Goal: Transaction & Acquisition: Purchase product/service

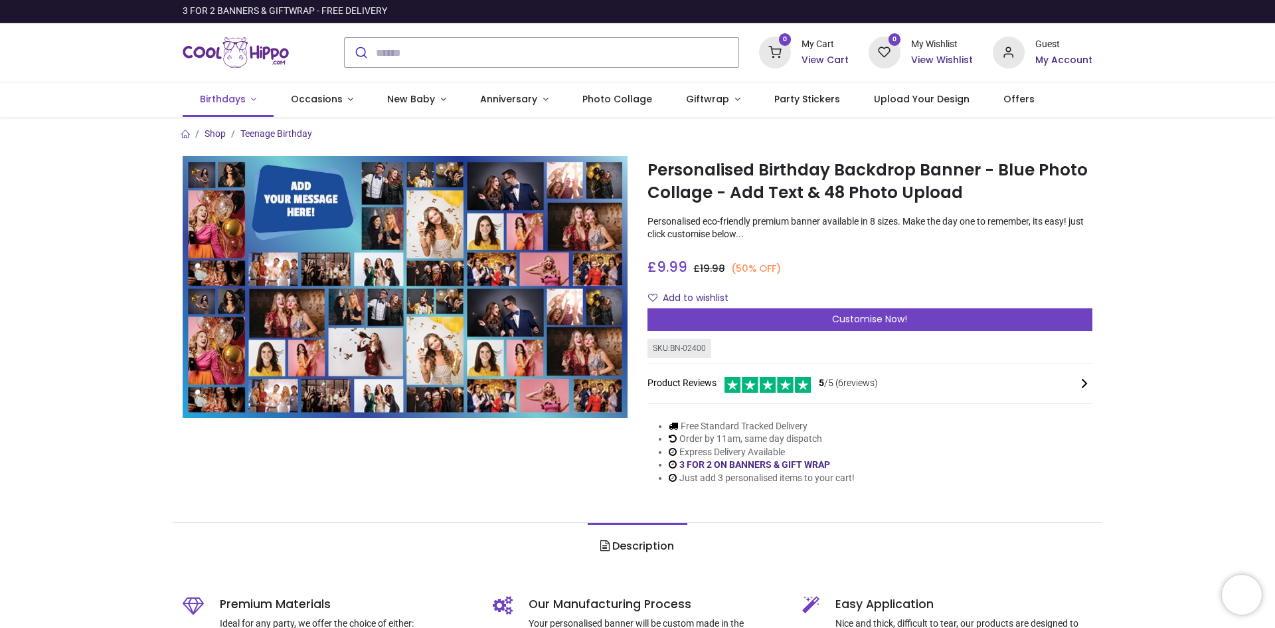
click at [223, 98] on span "Birthdays" at bounding box center [223, 98] width 46 height 13
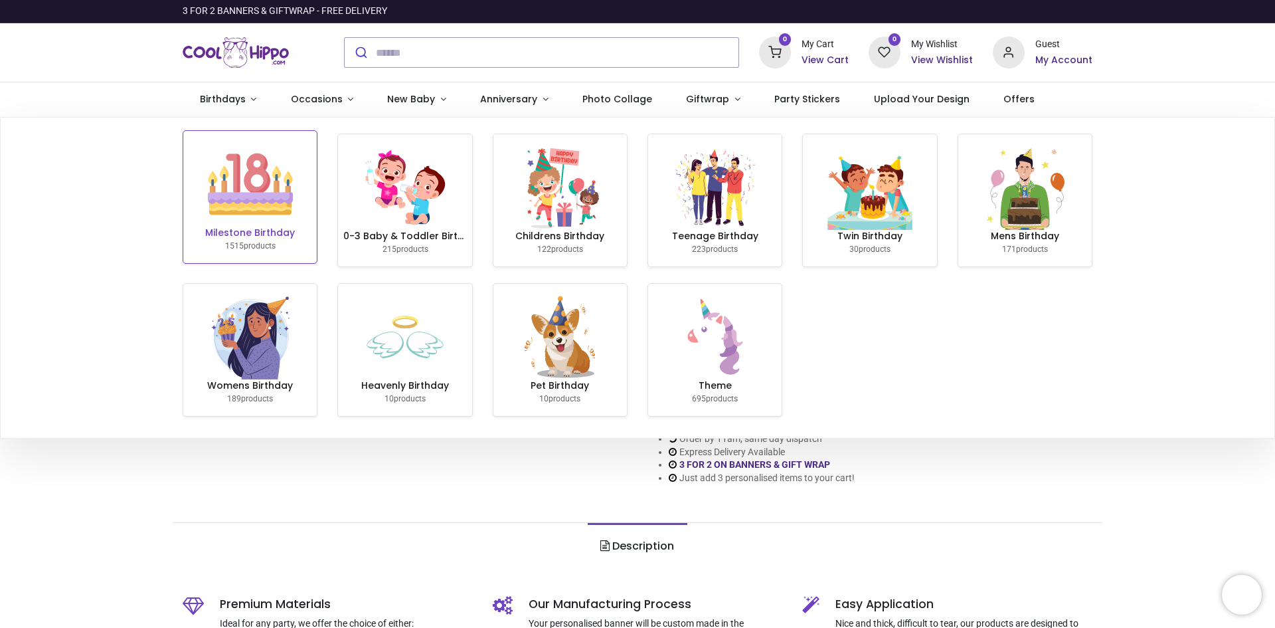
click at [237, 203] on img at bounding box center [250, 183] width 85 height 85
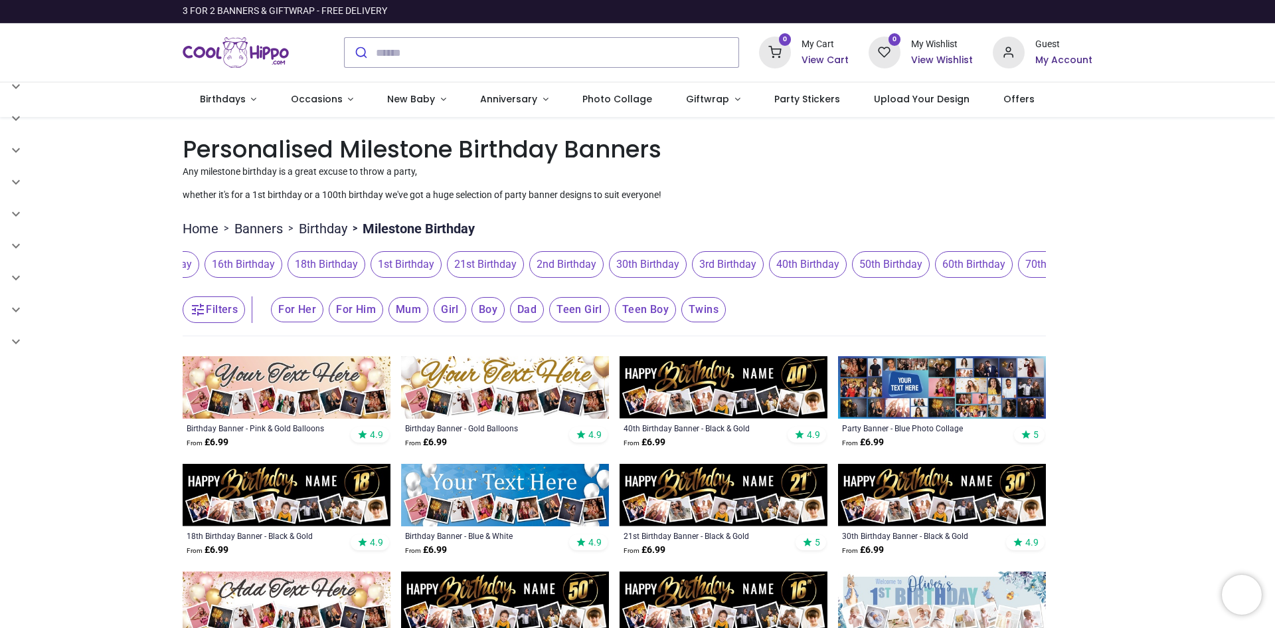
scroll to position [0, 284]
drag, startPoint x: 985, startPoint y: 274, endPoint x: 702, endPoint y: 252, distance: 284.4
click at [702, 252] on span "3rd Birthday" at bounding box center [683, 264] width 72 height 27
click at [849, 266] on span "50th Birthday" at bounding box center [846, 264] width 78 height 27
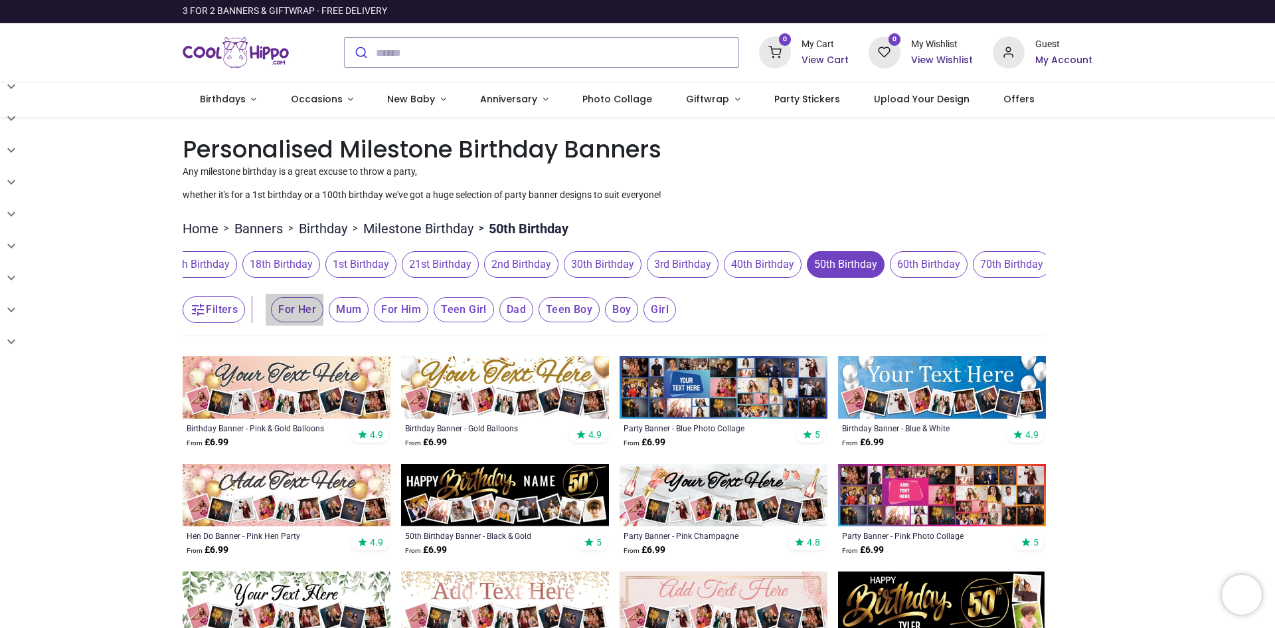
click at [291, 311] on span "For Her" at bounding box center [297, 309] width 52 height 25
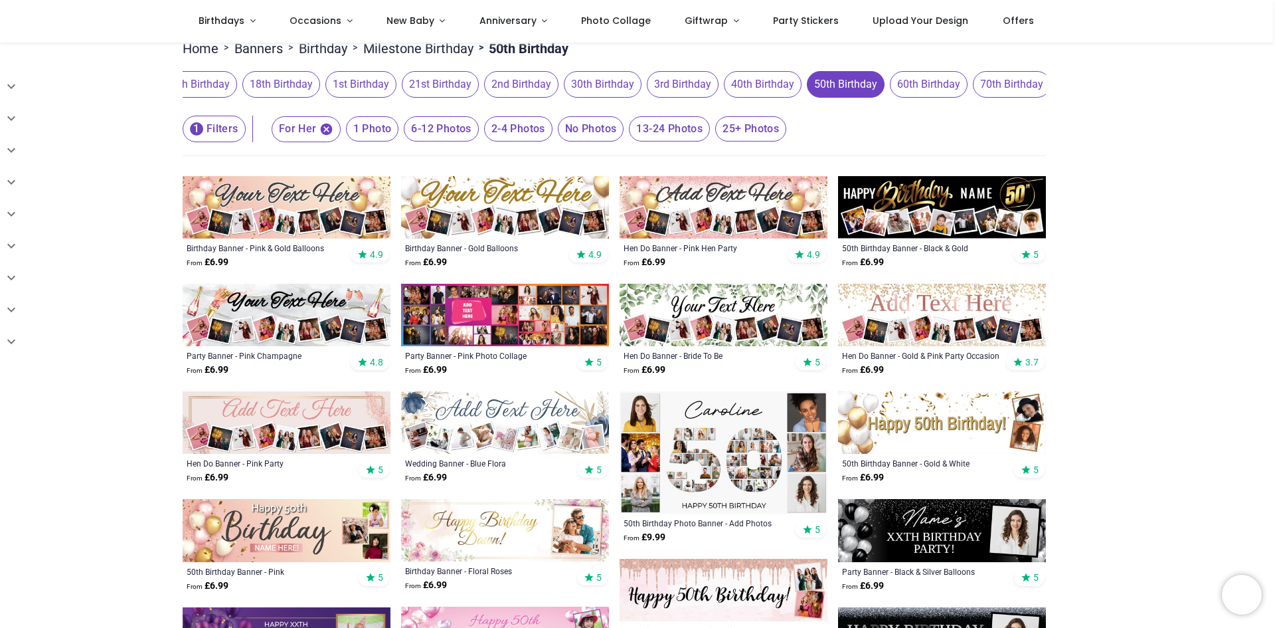
scroll to position [133, 0]
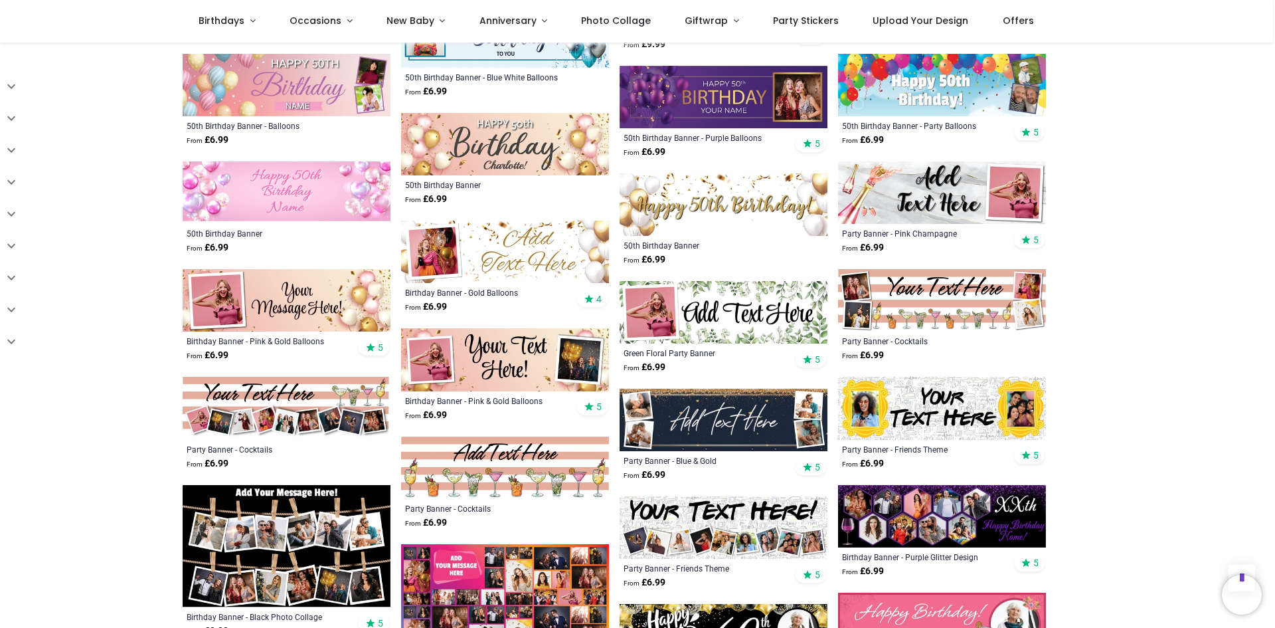
scroll to position [1063, 0]
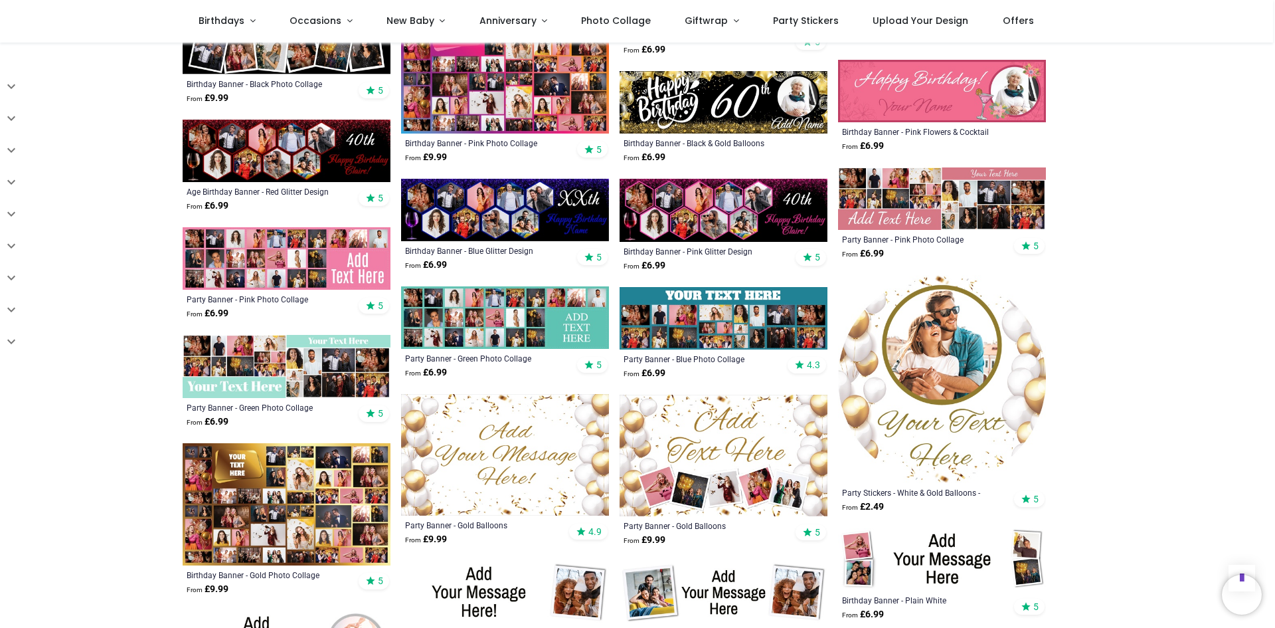
scroll to position [1527, 0]
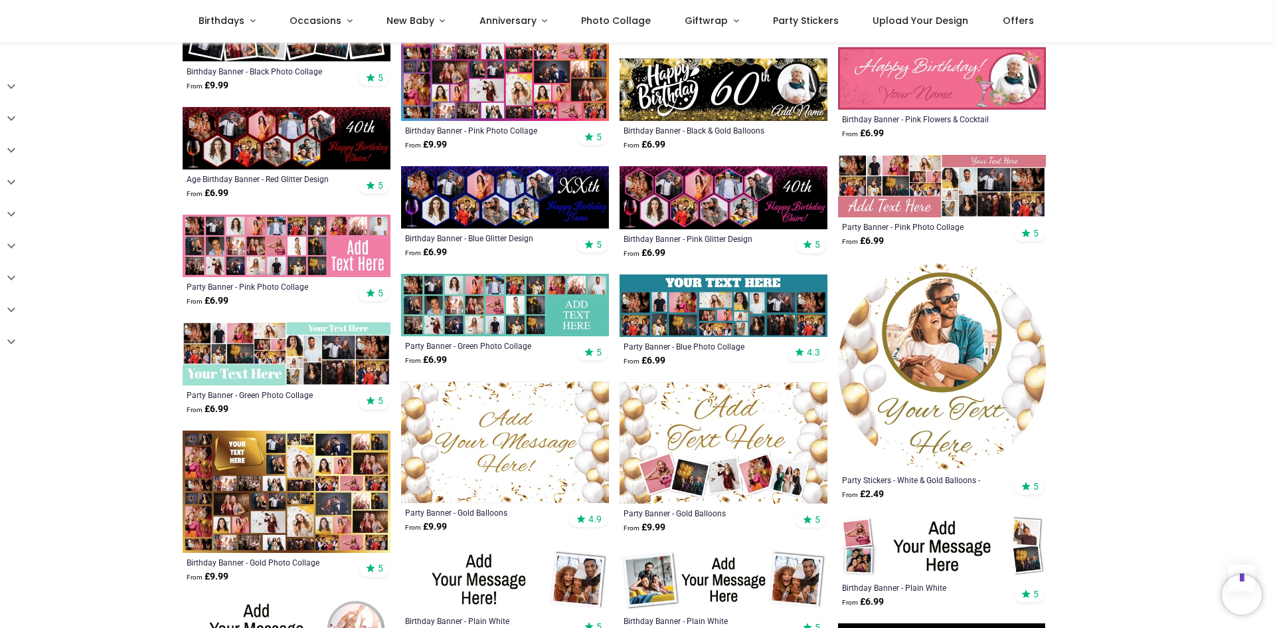
click at [271, 460] on img at bounding box center [287, 491] width 208 height 122
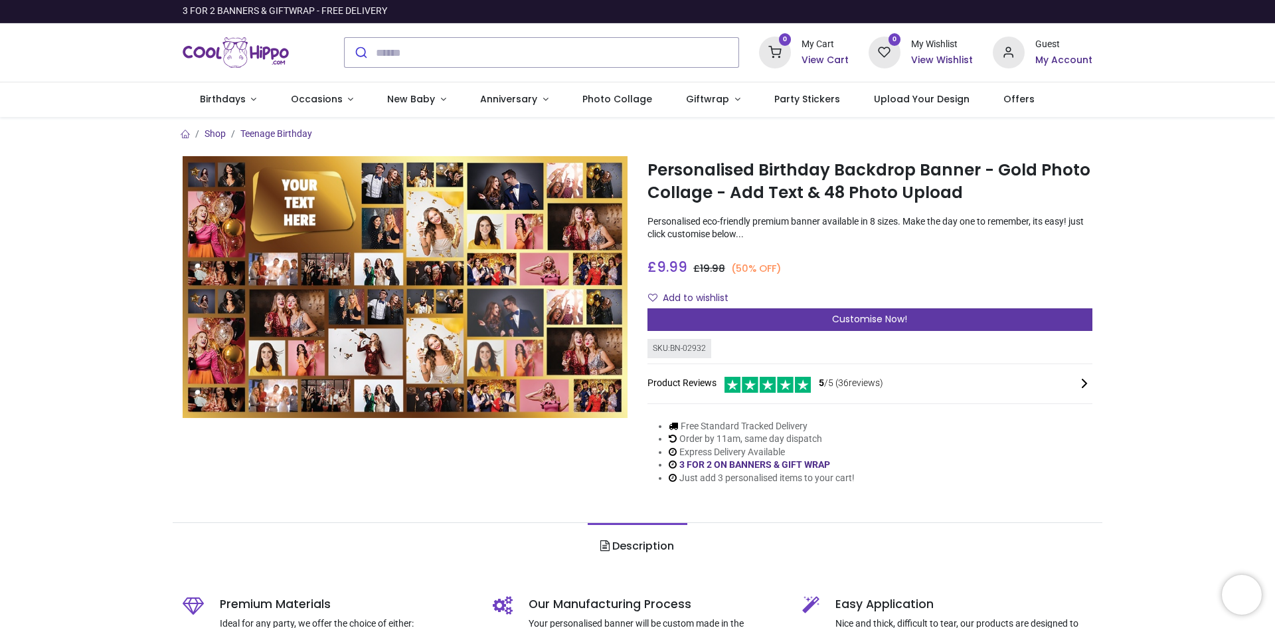
click at [879, 319] on span "Customise Now!" at bounding box center [869, 318] width 75 height 13
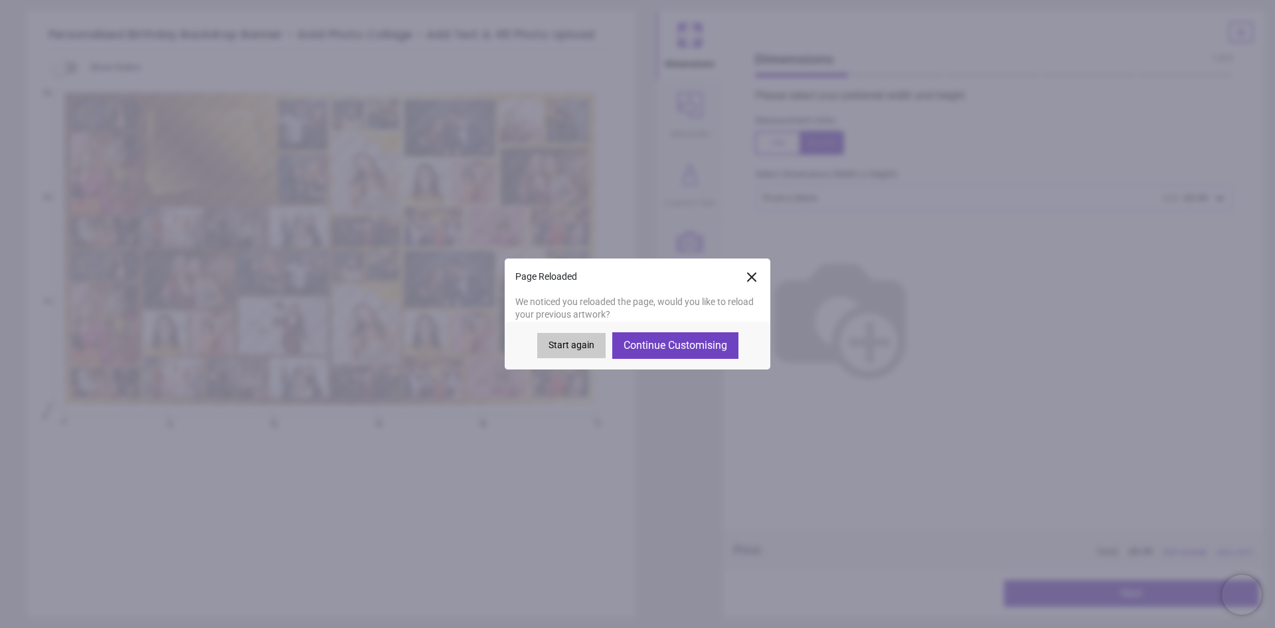
click at [572, 345] on button "Start again" at bounding box center [571, 345] width 68 height 25
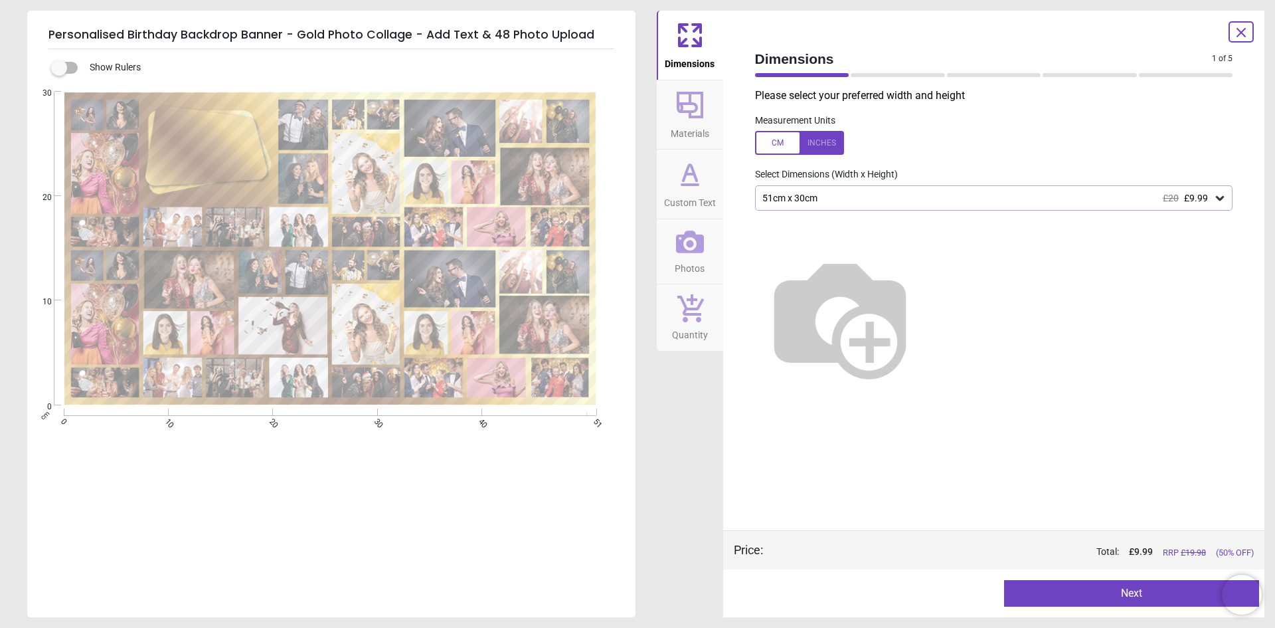
click at [1091, 199] on div "51cm x 30cm £20 £9.99" at bounding box center [987, 198] width 453 height 11
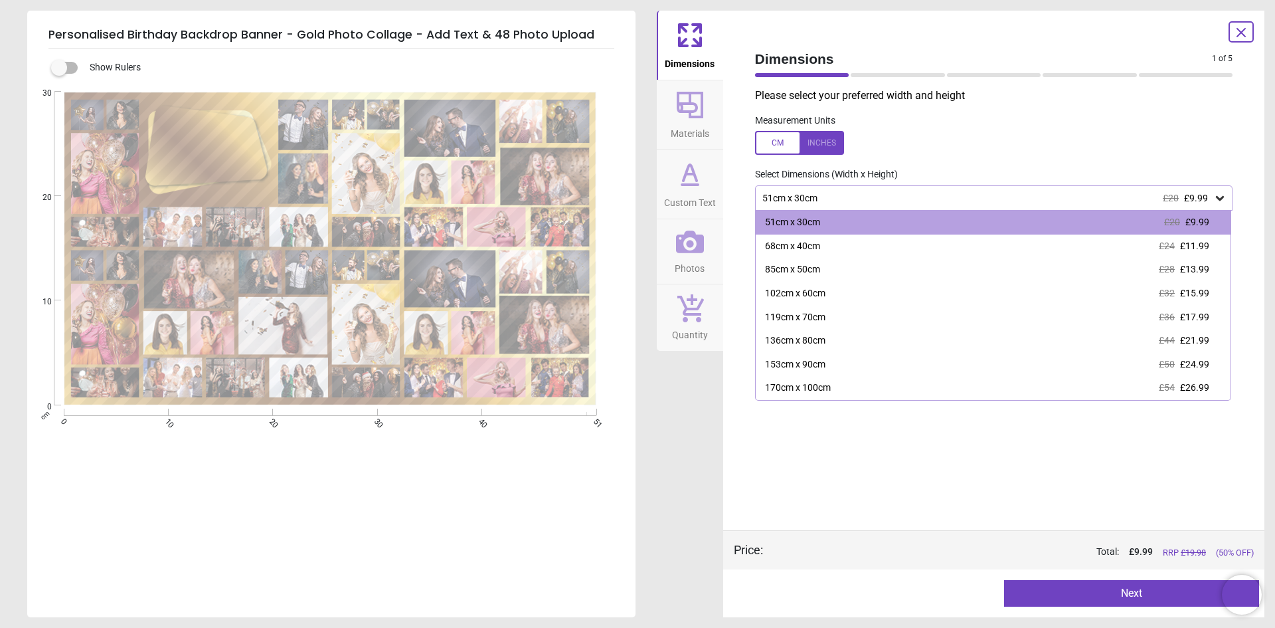
click at [791, 318] on div "119cm x 70cm" at bounding box center [795, 317] width 60 height 13
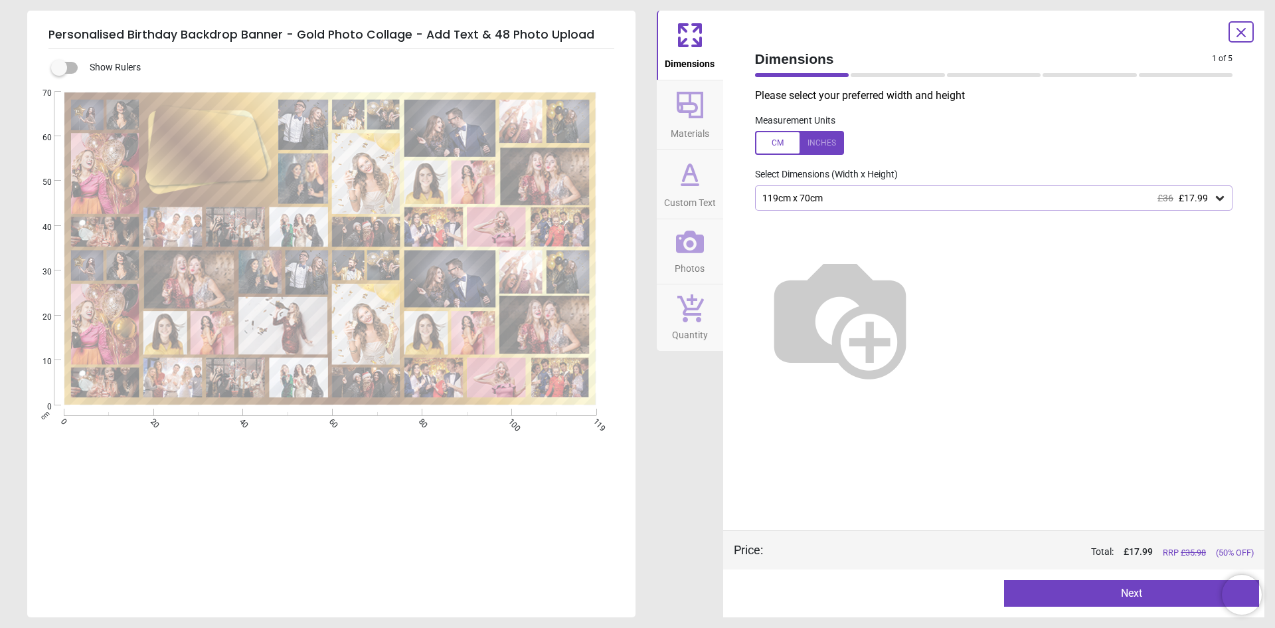
drag, startPoint x: 75, startPoint y: 66, endPoint x: 61, endPoint y: 68, distance: 14.2
click at [59, 68] on label at bounding box center [59, 68] width 0 height 0
click at [1078, 590] on button "Next" at bounding box center [1131, 593] width 255 height 27
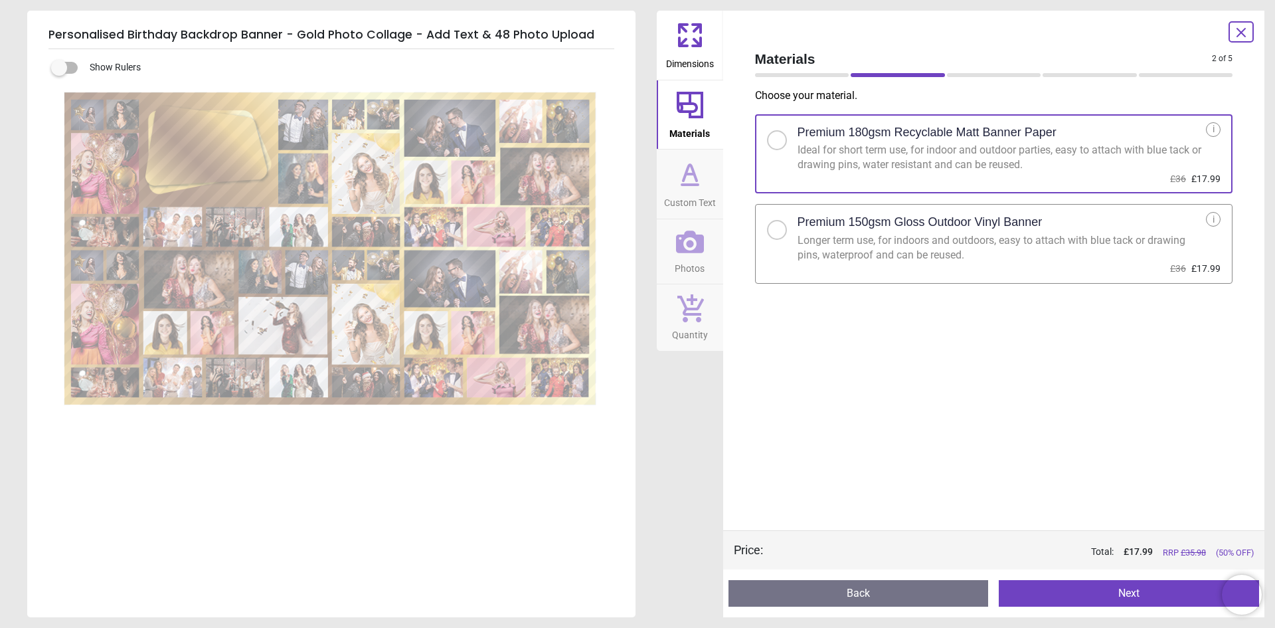
click at [1078, 592] on button "Next" at bounding box center [1129, 593] width 260 height 27
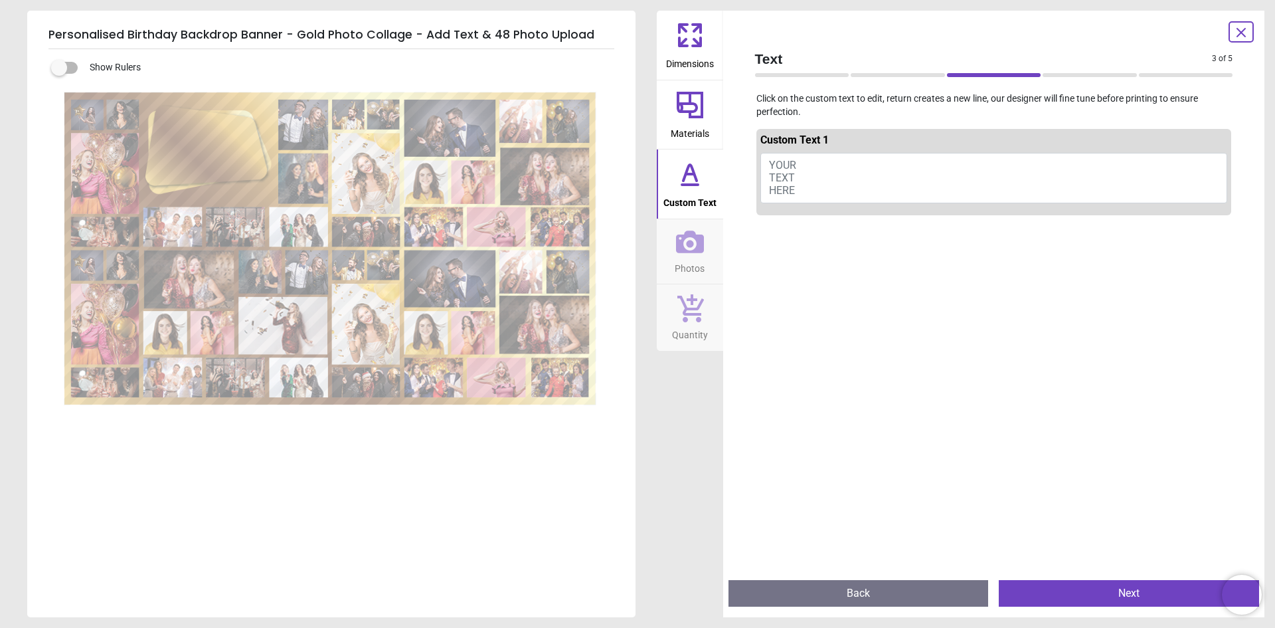
click at [777, 167] on span "YOUR TEXT HERE" at bounding box center [782, 178] width 27 height 38
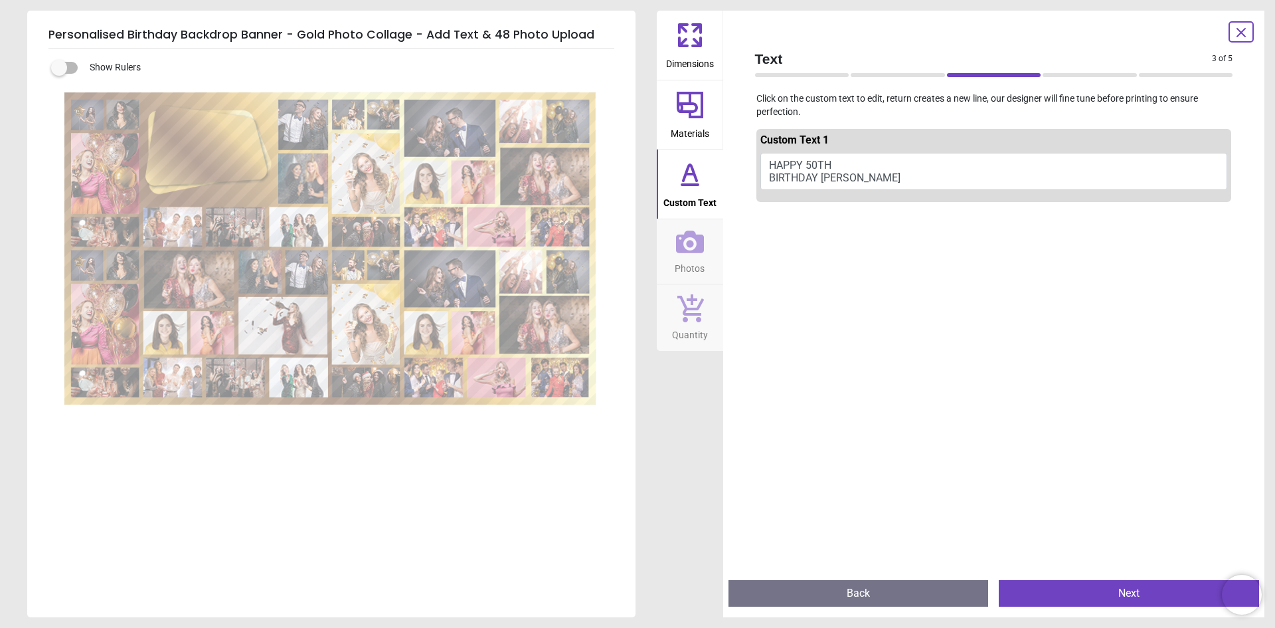
type textarea "**********"
click at [1117, 594] on button "Next" at bounding box center [1129, 593] width 260 height 27
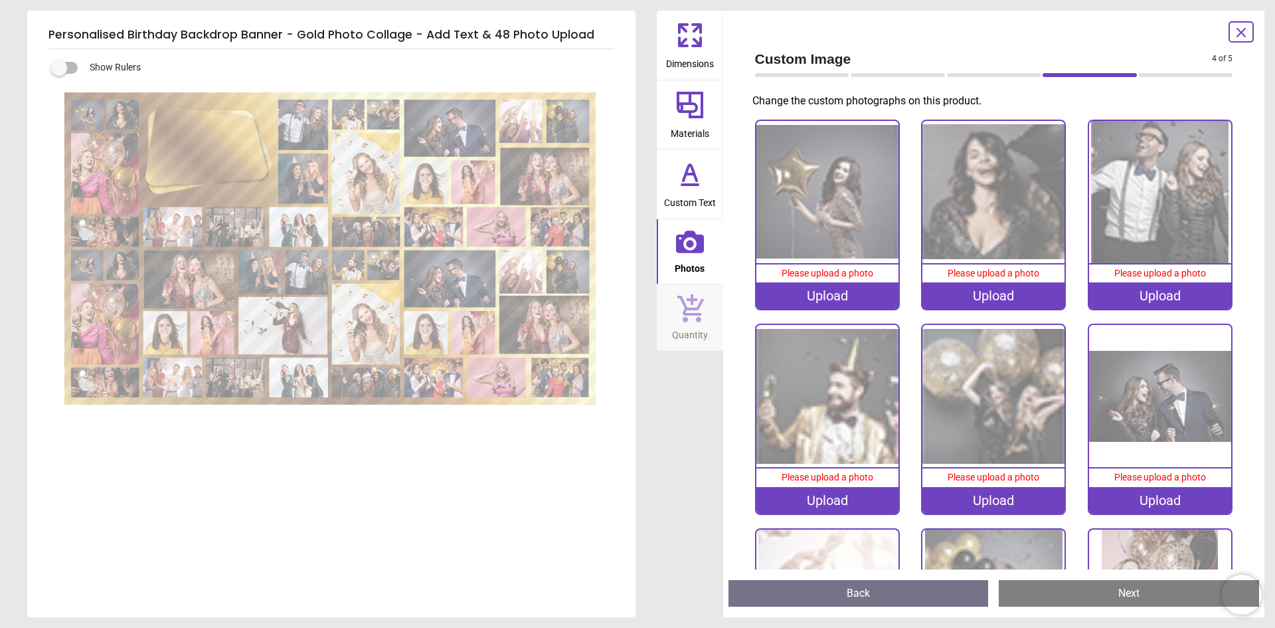
click at [1240, 35] on icon at bounding box center [1241, 33] width 8 height 8
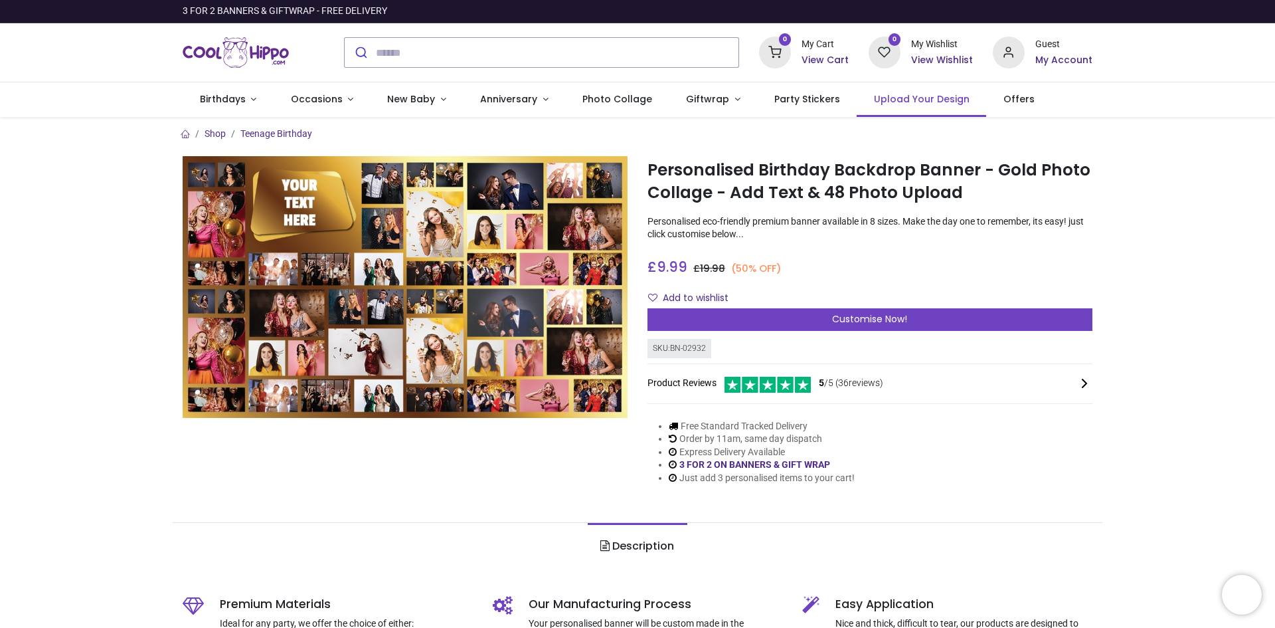
click at [903, 100] on span "Upload Your Design" at bounding box center [922, 98] width 96 height 13
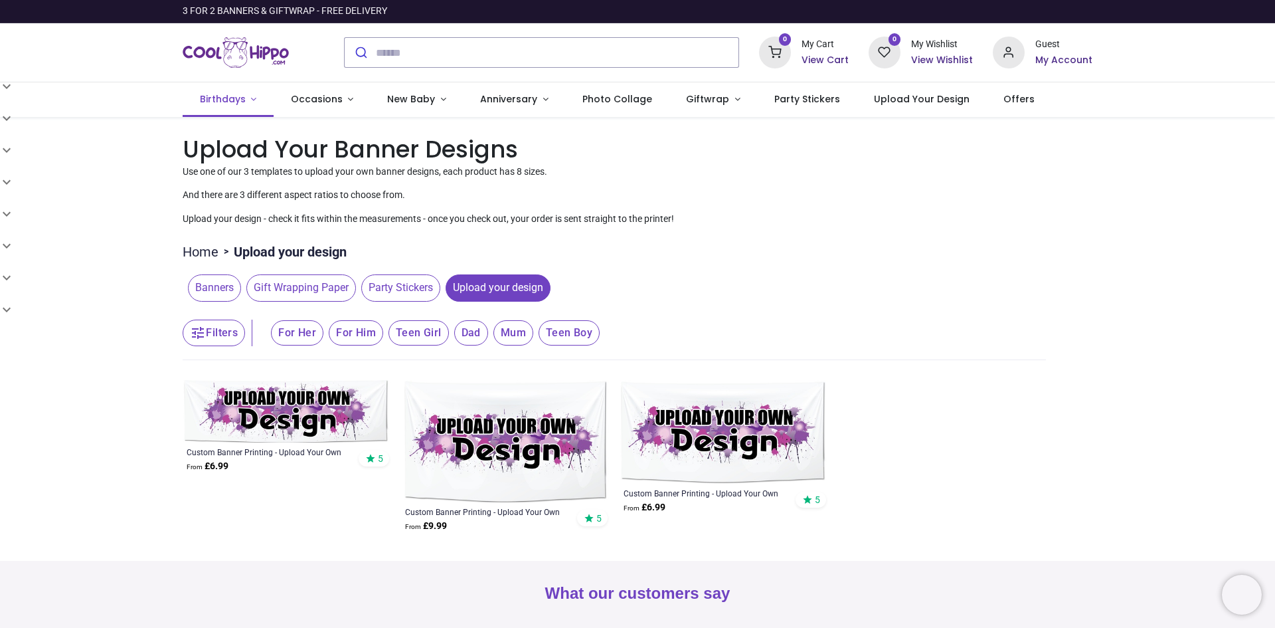
click at [236, 99] on span "Birthdays" at bounding box center [223, 98] width 46 height 13
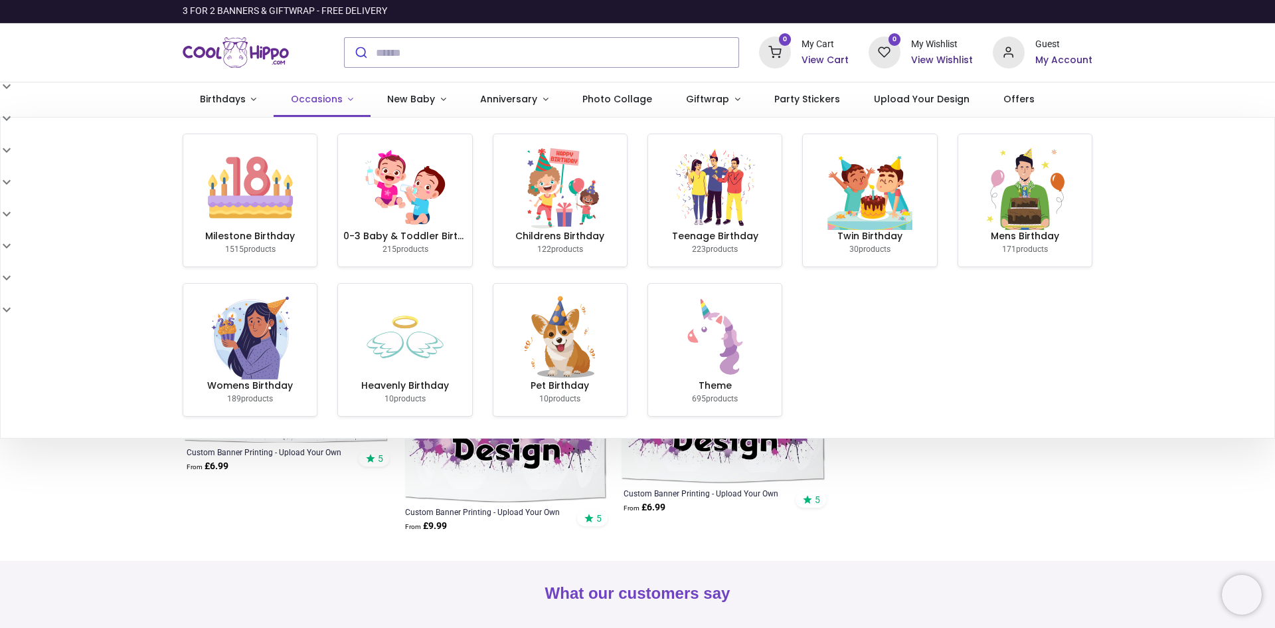
click at [319, 102] on span "Occasions" at bounding box center [317, 98] width 52 height 13
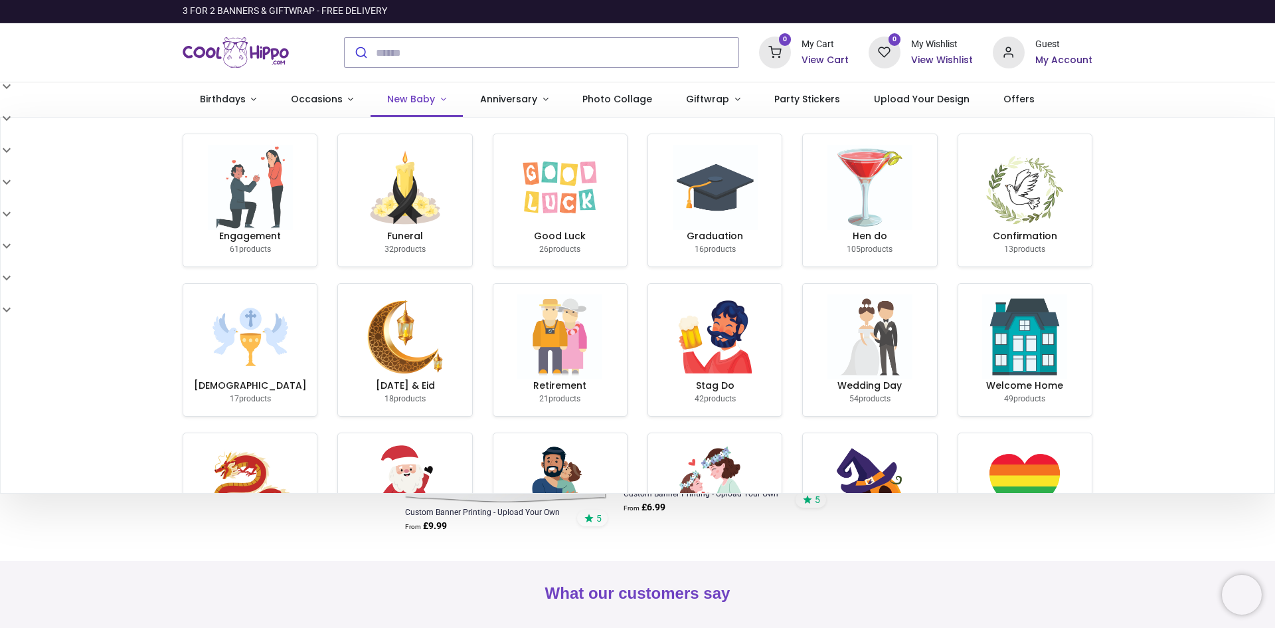
click at [411, 93] on span "New Baby" at bounding box center [411, 98] width 48 height 13
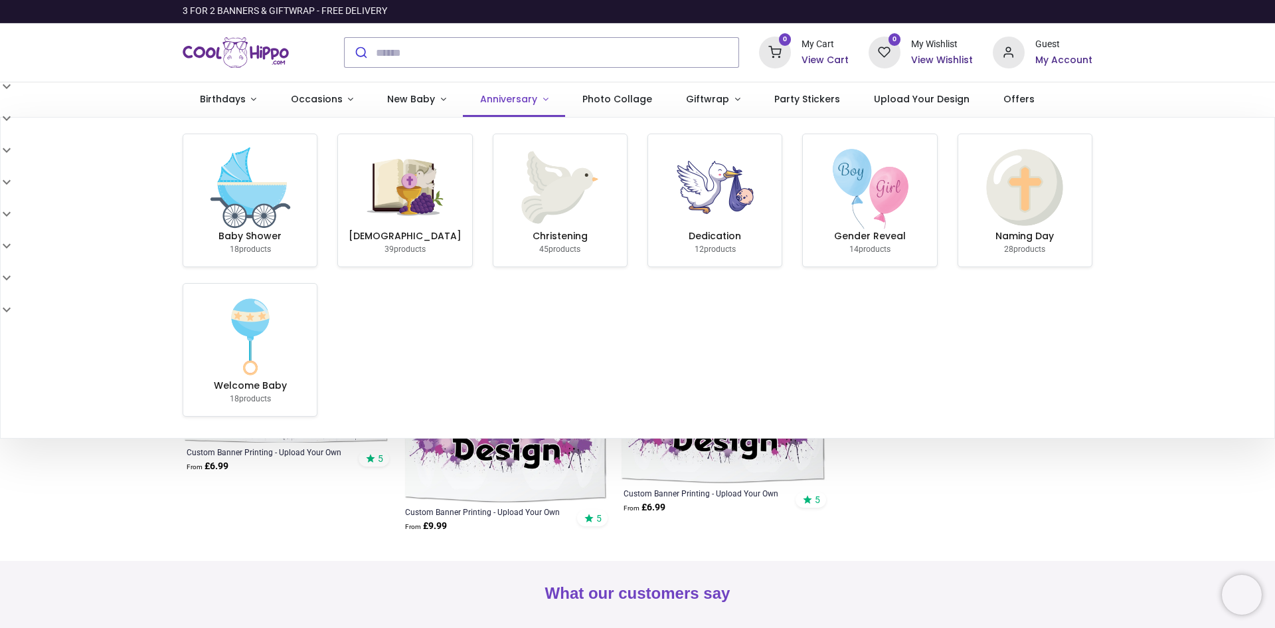
click at [509, 94] on span "Anniversary" at bounding box center [508, 98] width 57 height 13
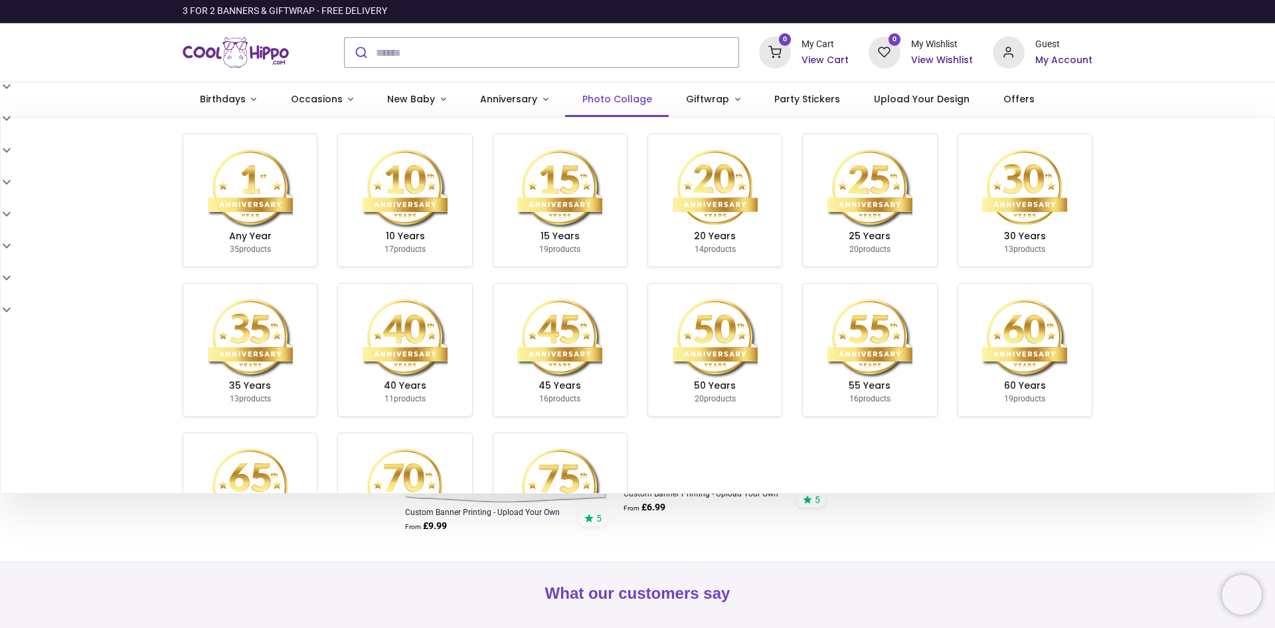
click at [618, 103] on span "Photo Collage" at bounding box center [617, 98] width 70 height 13
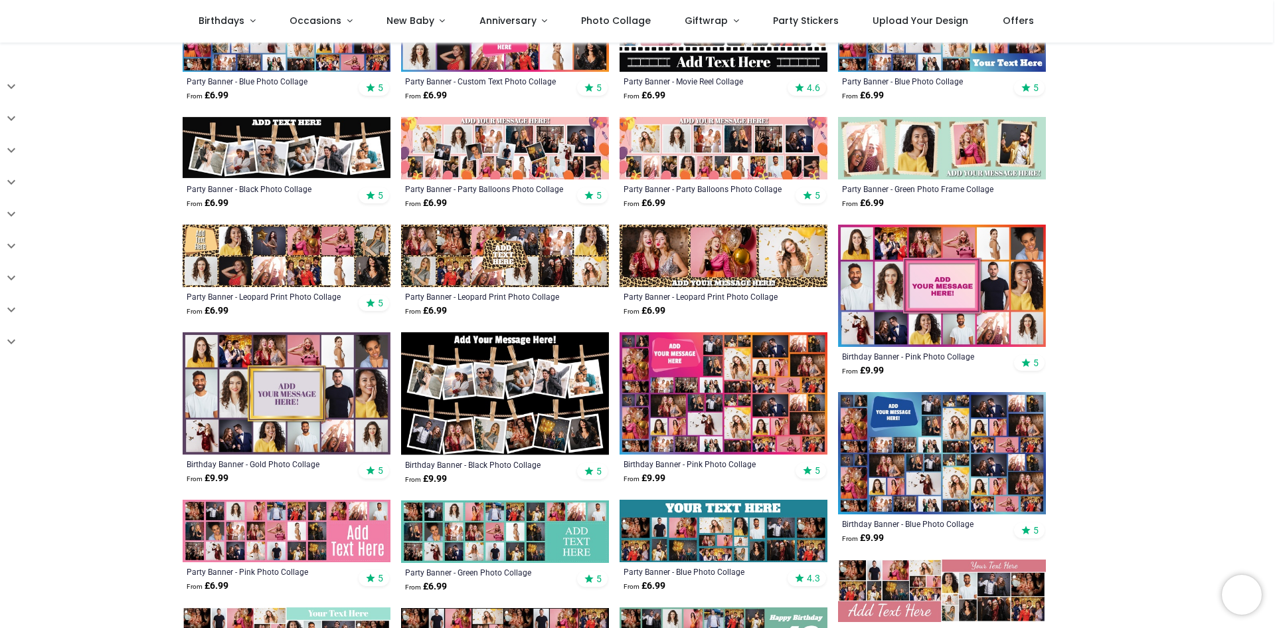
scroll to position [465, 0]
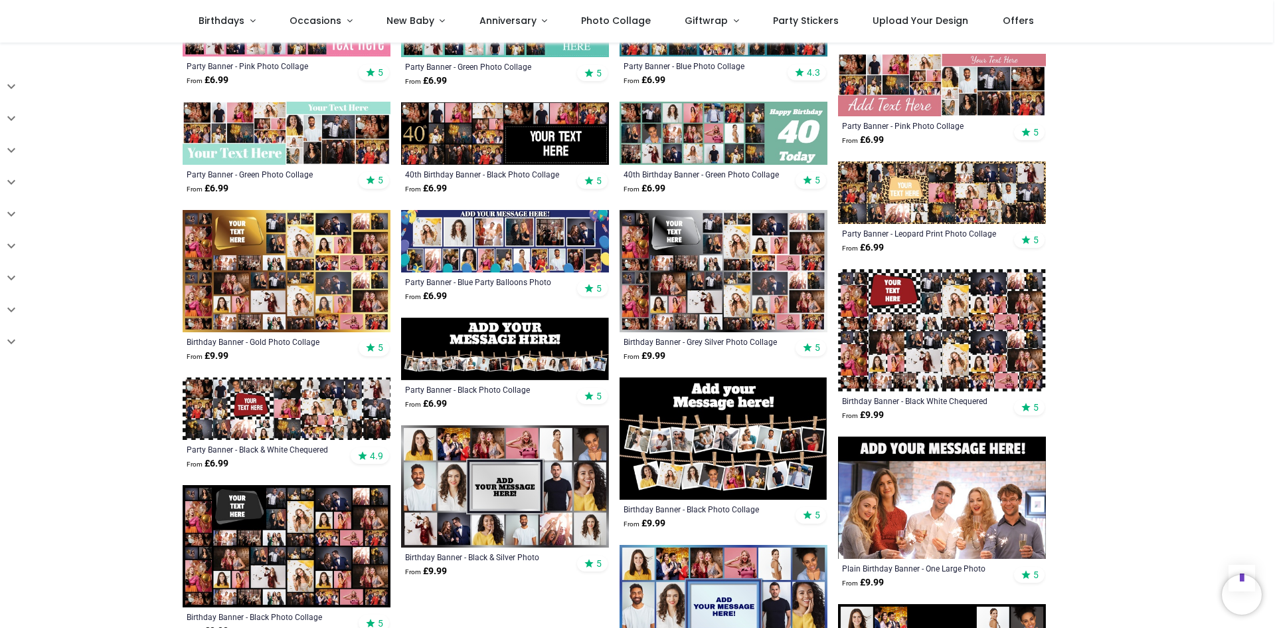
scroll to position [996, 0]
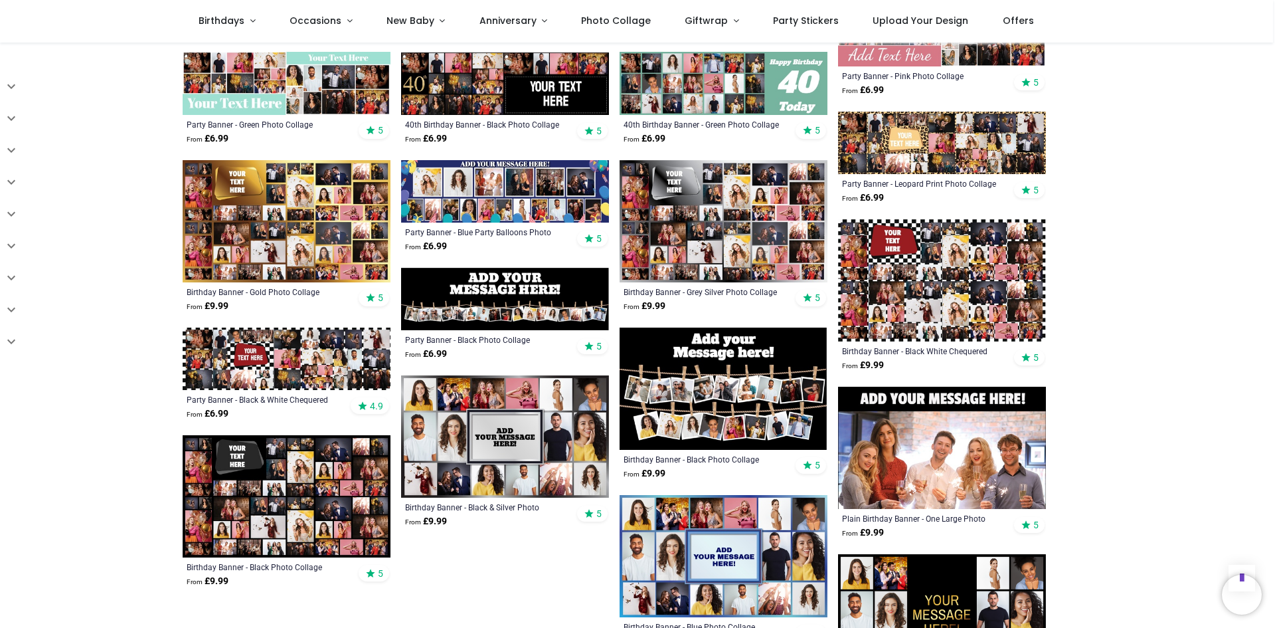
click at [270, 455] on img at bounding box center [287, 496] width 208 height 122
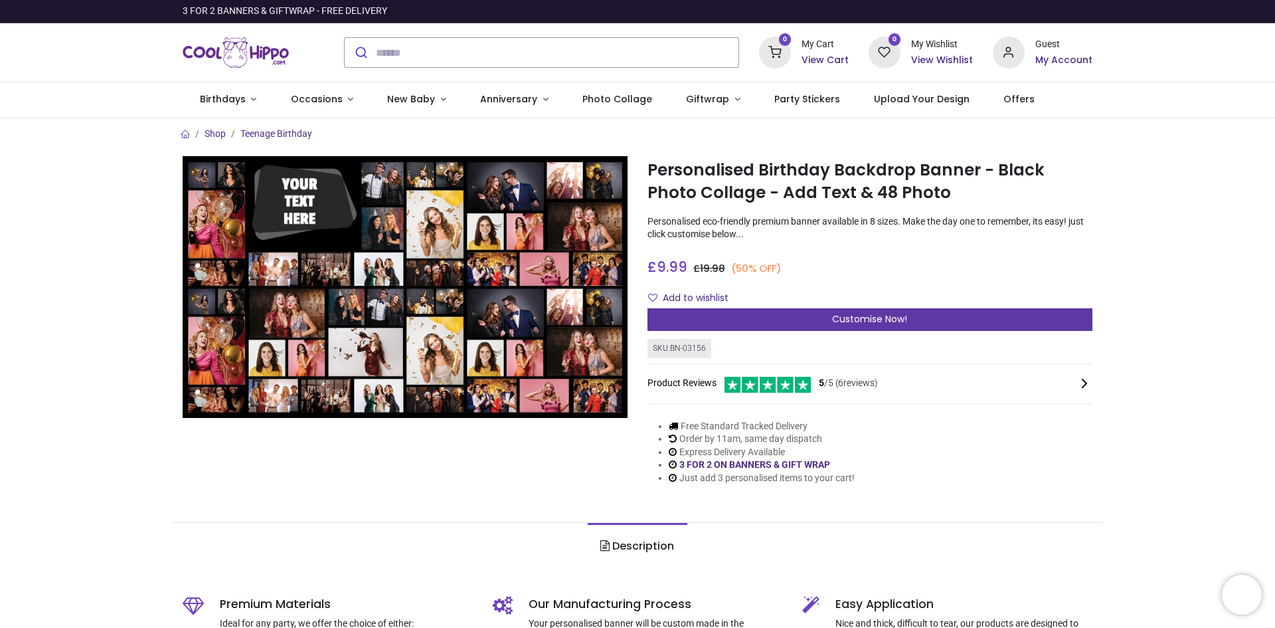
click at [862, 319] on span "Customise Now!" at bounding box center [869, 318] width 75 height 13
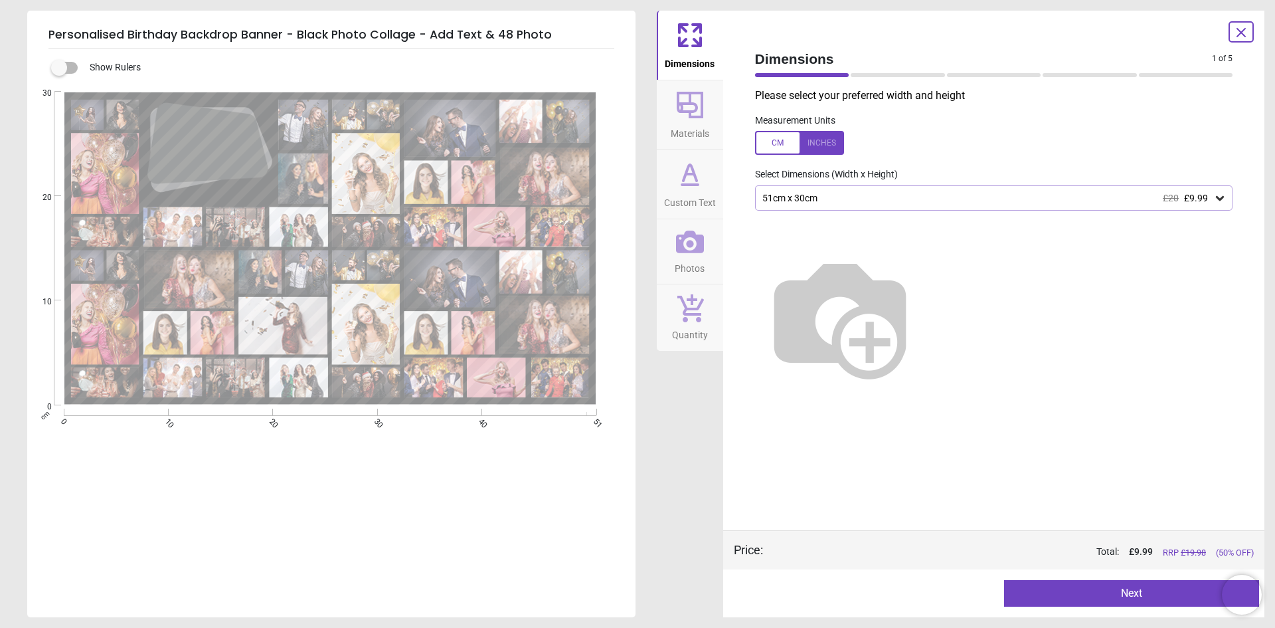
click at [1223, 198] on icon at bounding box center [1220, 198] width 8 height 5
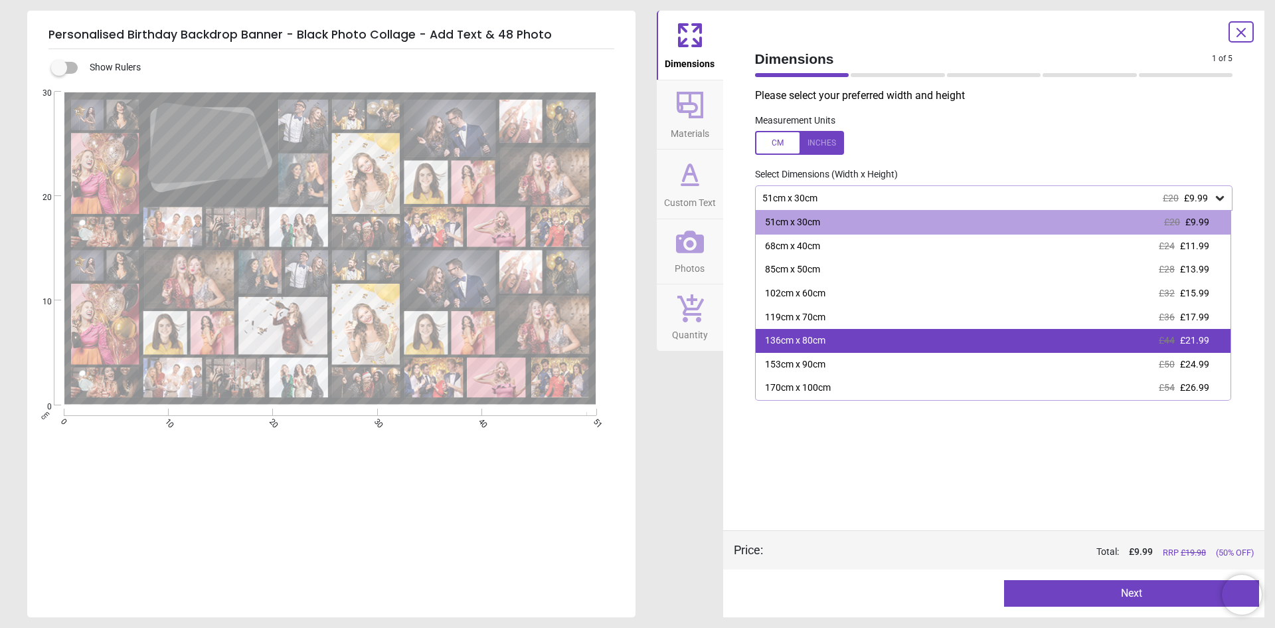
click at [833, 337] on div "136cm x 80cm £44 £21.99" at bounding box center [993, 341] width 475 height 24
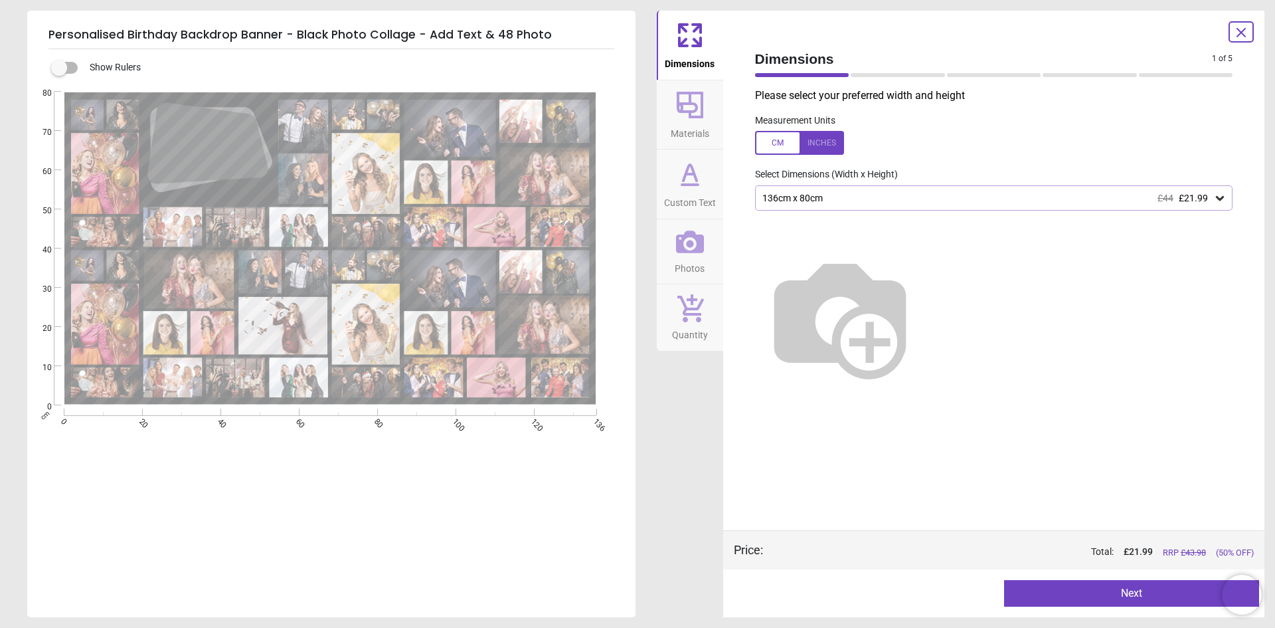
click at [1100, 593] on button "Next" at bounding box center [1131, 593] width 255 height 27
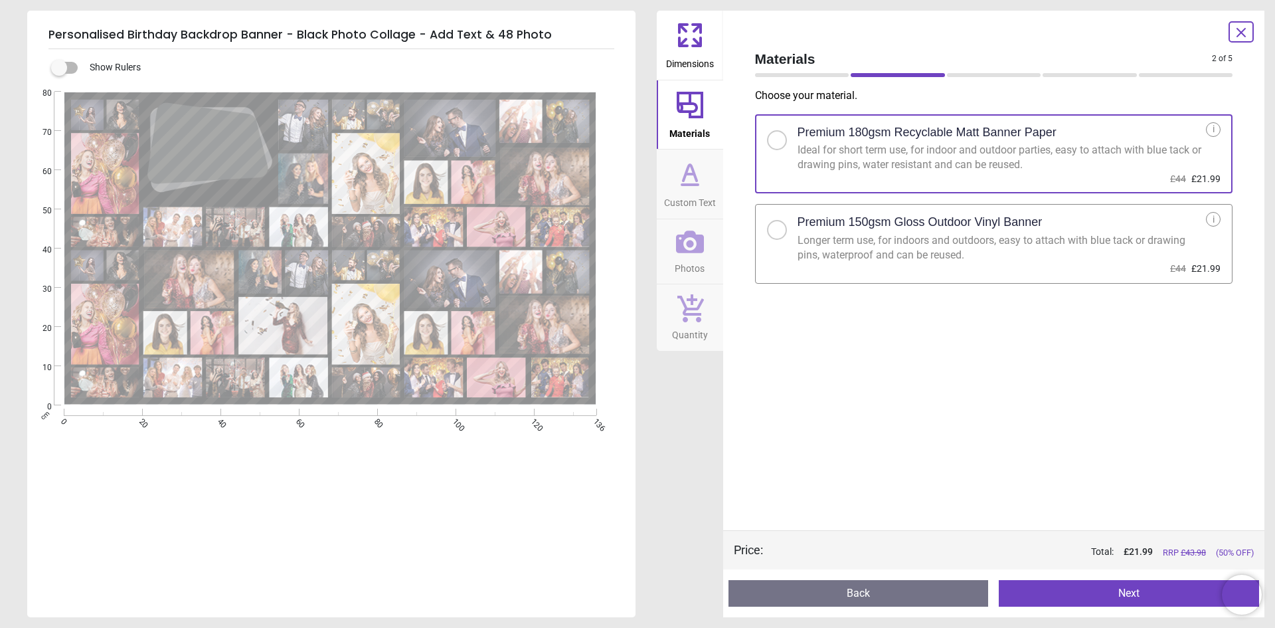
click at [1098, 597] on button "Next" at bounding box center [1129, 593] width 260 height 27
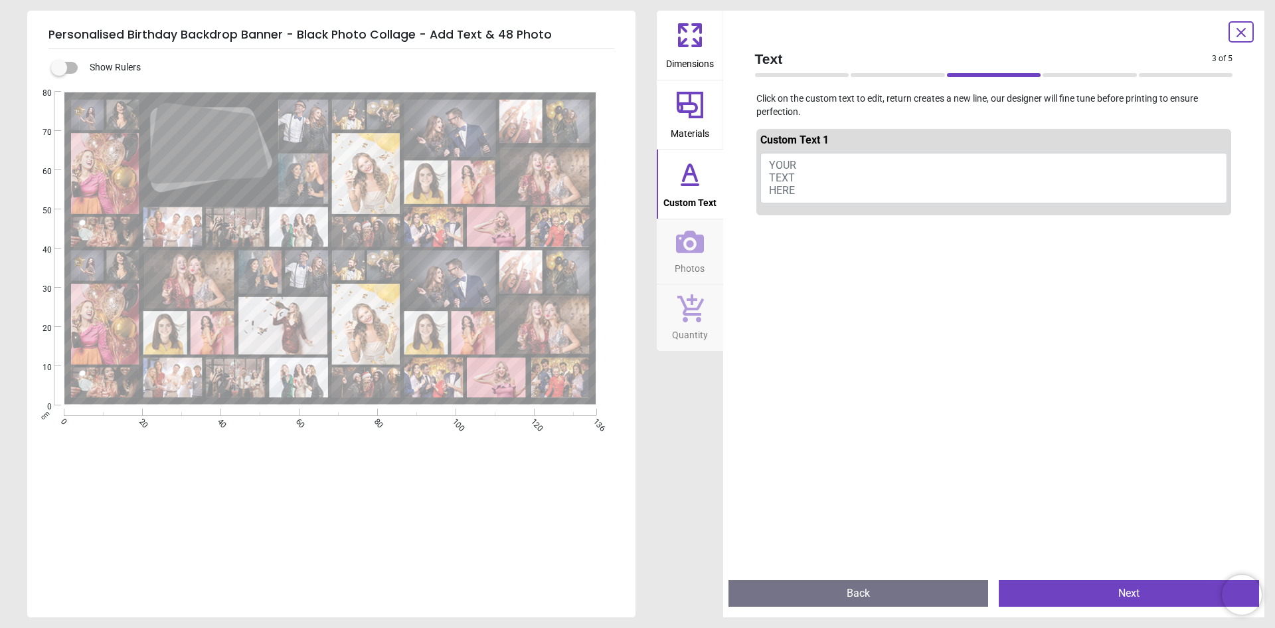
click at [796, 181] on button "YOUR TEXT HERE" at bounding box center [994, 178] width 468 height 50
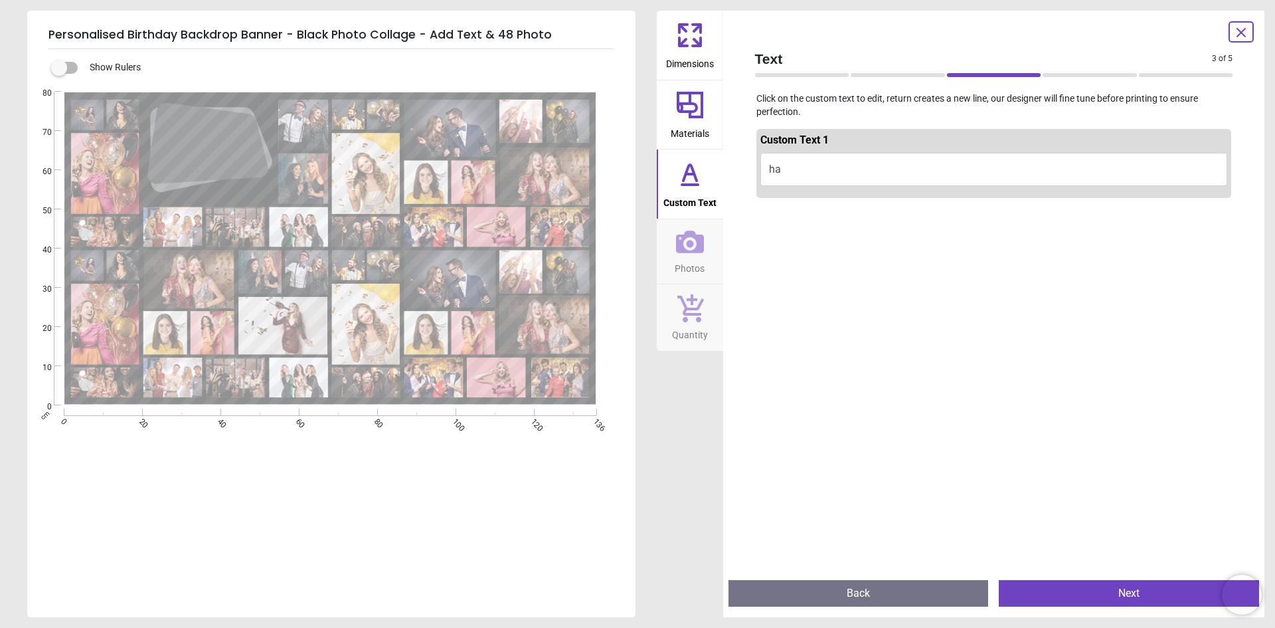
type textarea "*"
type textarea "**********"
click at [693, 243] on icon at bounding box center [690, 241] width 28 height 23
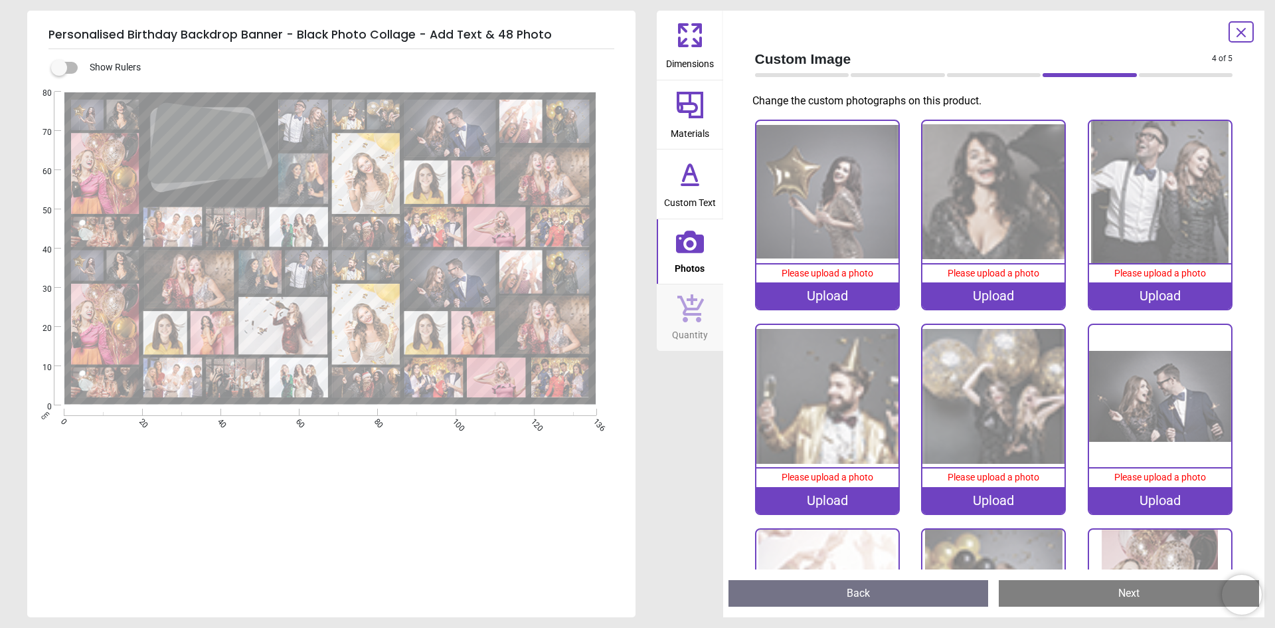
click at [835, 292] on div "Upload" at bounding box center [827, 295] width 142 height 27
click at [278, 321] on image at bounding box center [282, 326] width 89 height 58
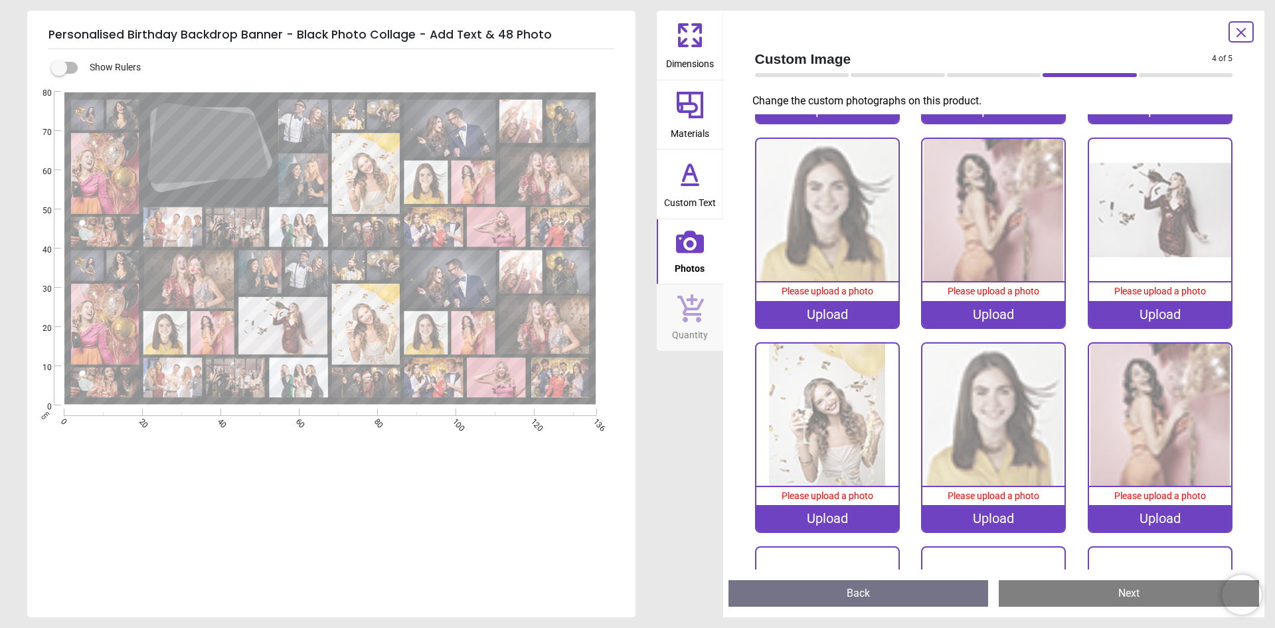
scroll to position [2232, 0]
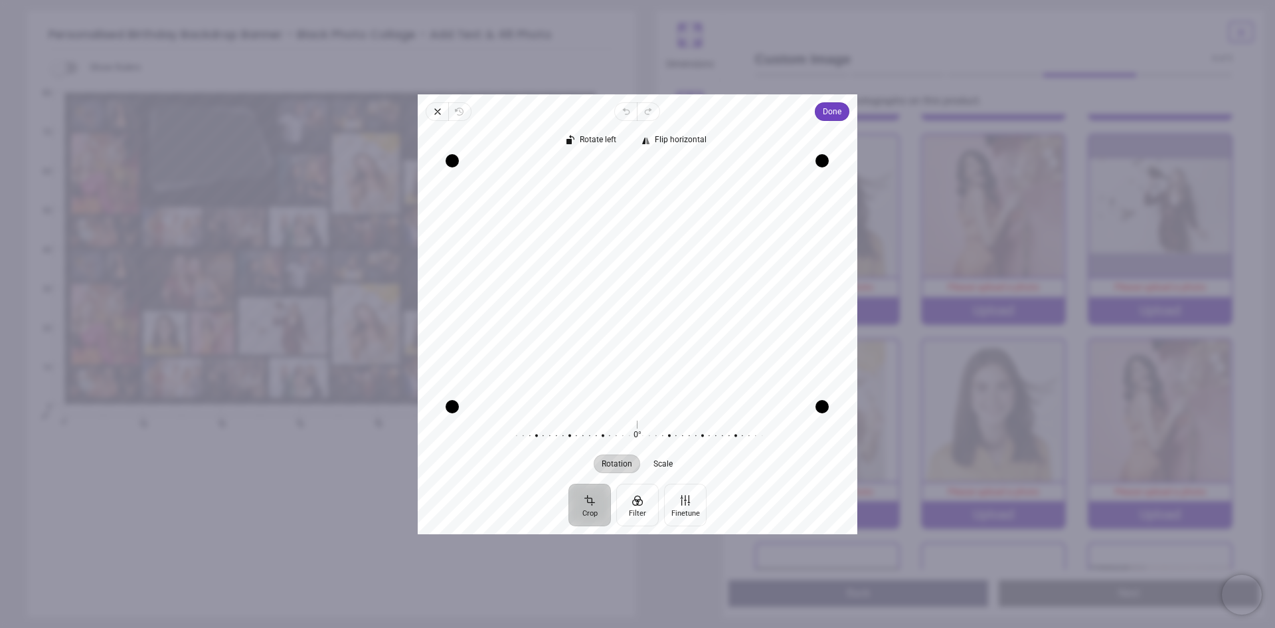
click at [635, 429] on div "0° Reset" at bounding box center [637, 434] width 255 height 37
click at [638, 426] on div "0° Reset" at bounding box center [637, 434] width 255 height 37
click at [661, 464] on span "Scale" at bounding box center [663, 463] width 19 height 8
drag, startPoint x: 635, startPoint y: 424, endPoint x: 581, endPoint y: 425, distance: 53.8
click at [581, 425] on div at bounding box center [637, 434] width 255 height 37
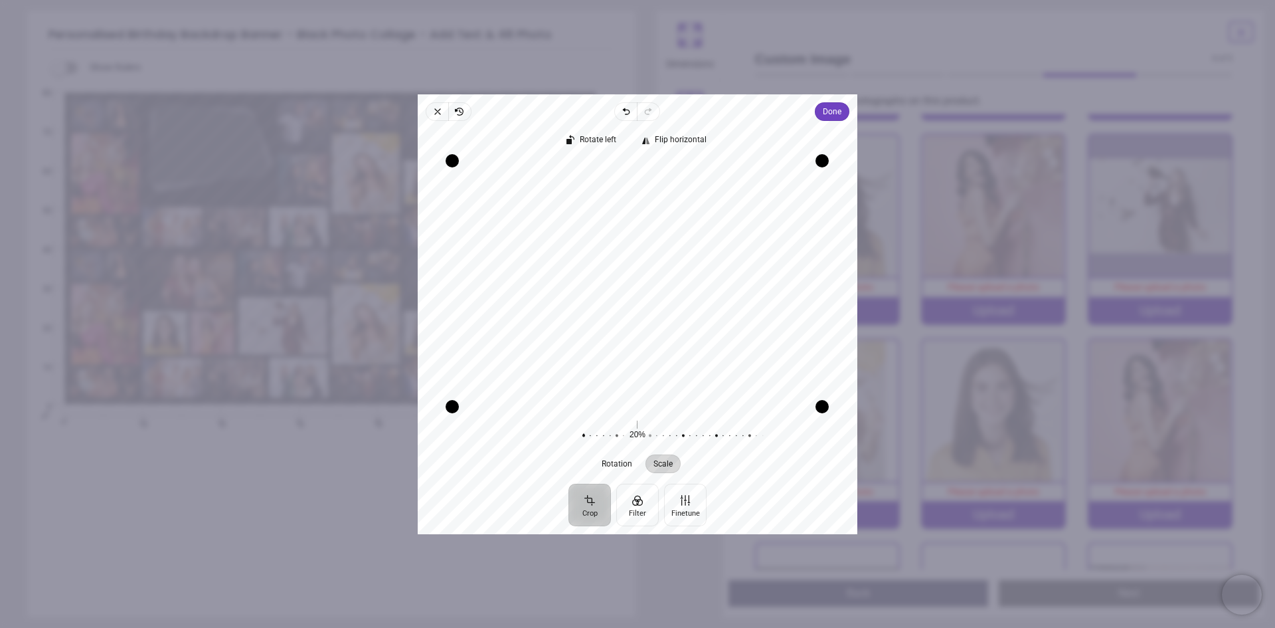
drag, startPoint x: 697, startPoint y: 309, endPoint x: 673, endPoint y: 290, distance: 30.7
click at [673, 290] on div "Recenter" at bounding box center [637, 283] width 418 height 246
click at [685, 505] on button "Finetune" at bounding box center [685, 504] width 43 height 43
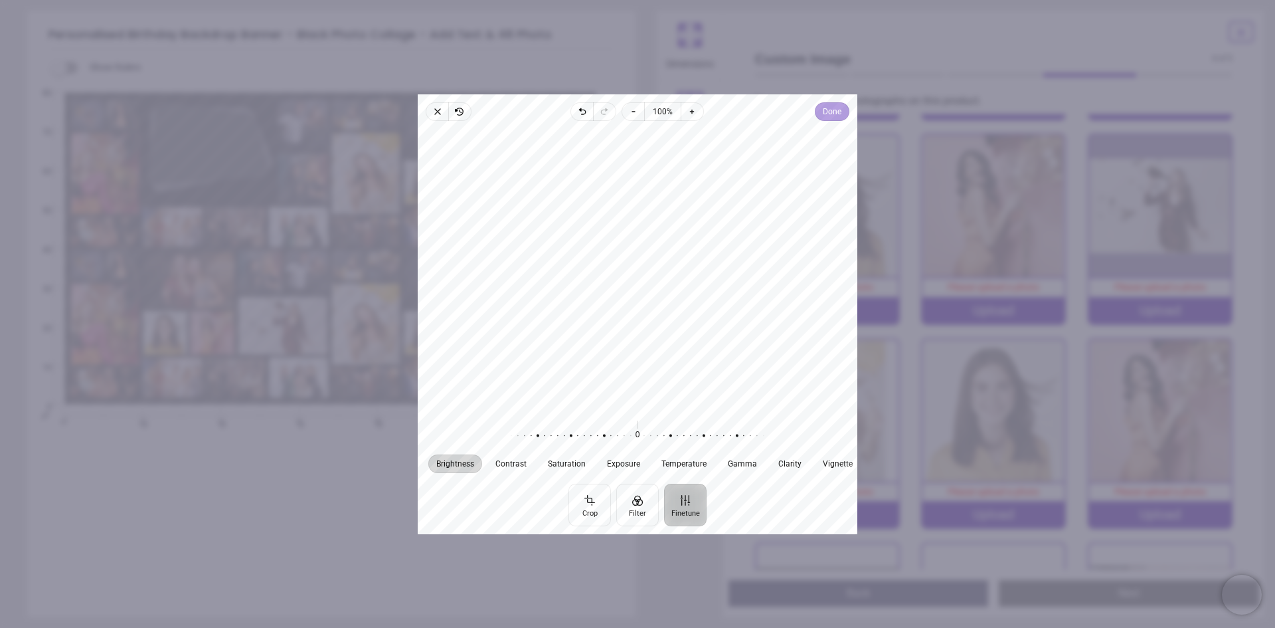
click at [831, 113] on span "Done" at bounding box center [832, 112] width 19 height 16
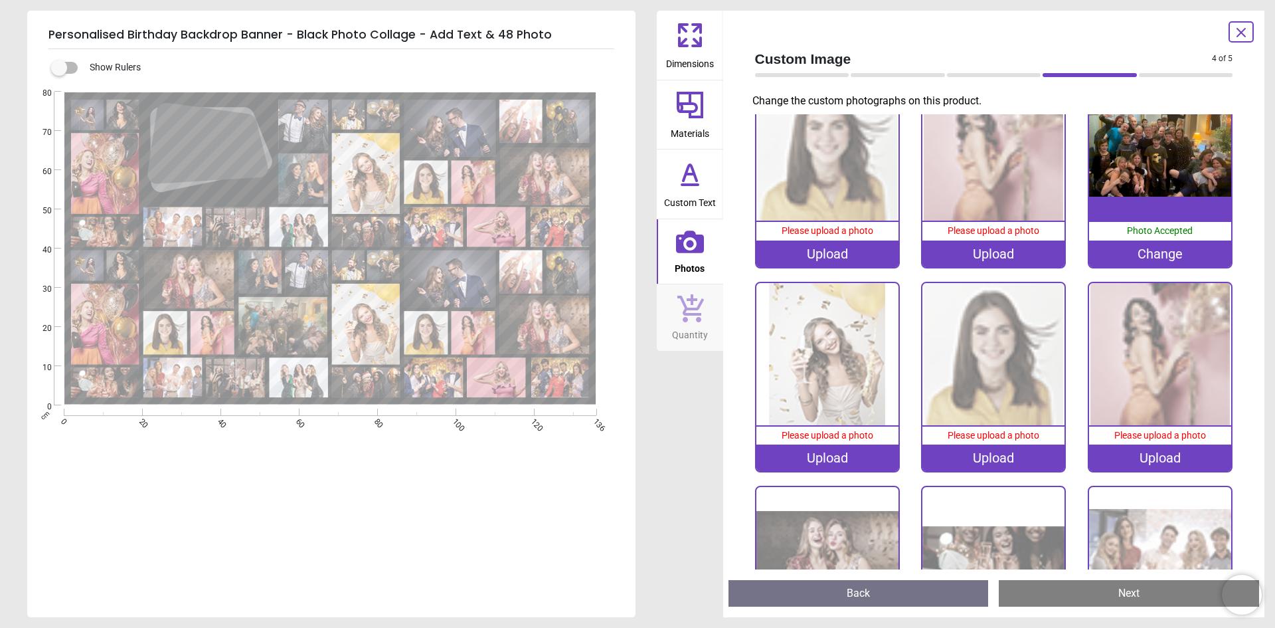
scroll to position [2498, 0]
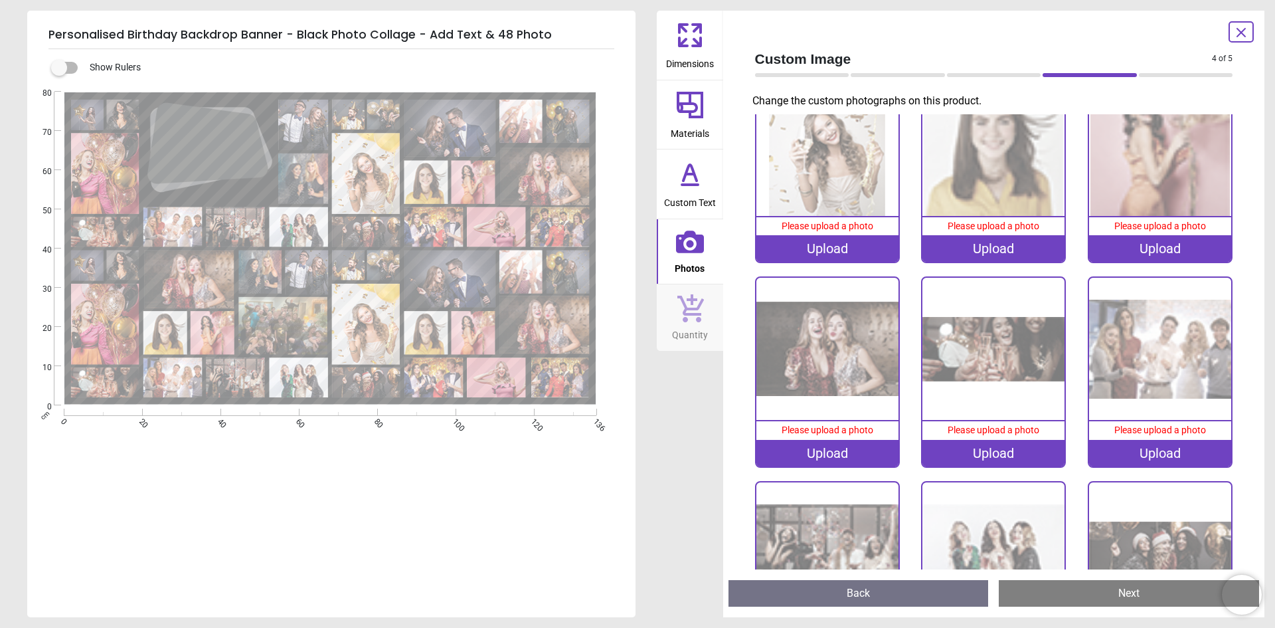
click at [450, 276] on image at bounding box center [450, 278] width 92 height 57
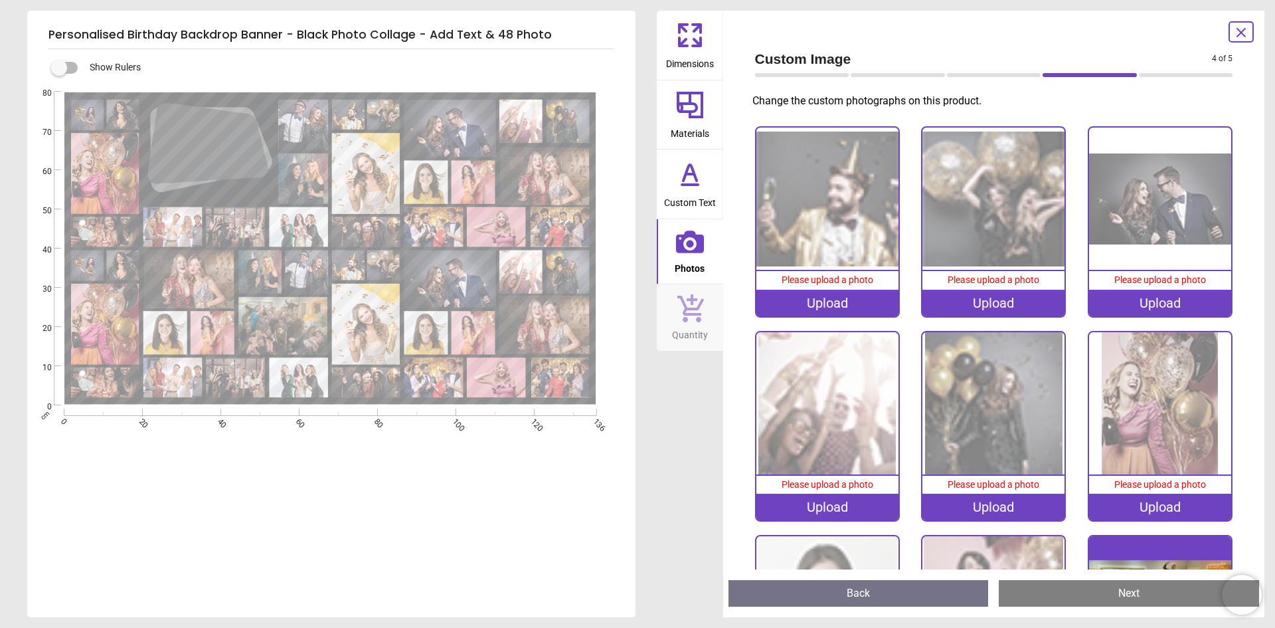
scroll to position [1828, 0]
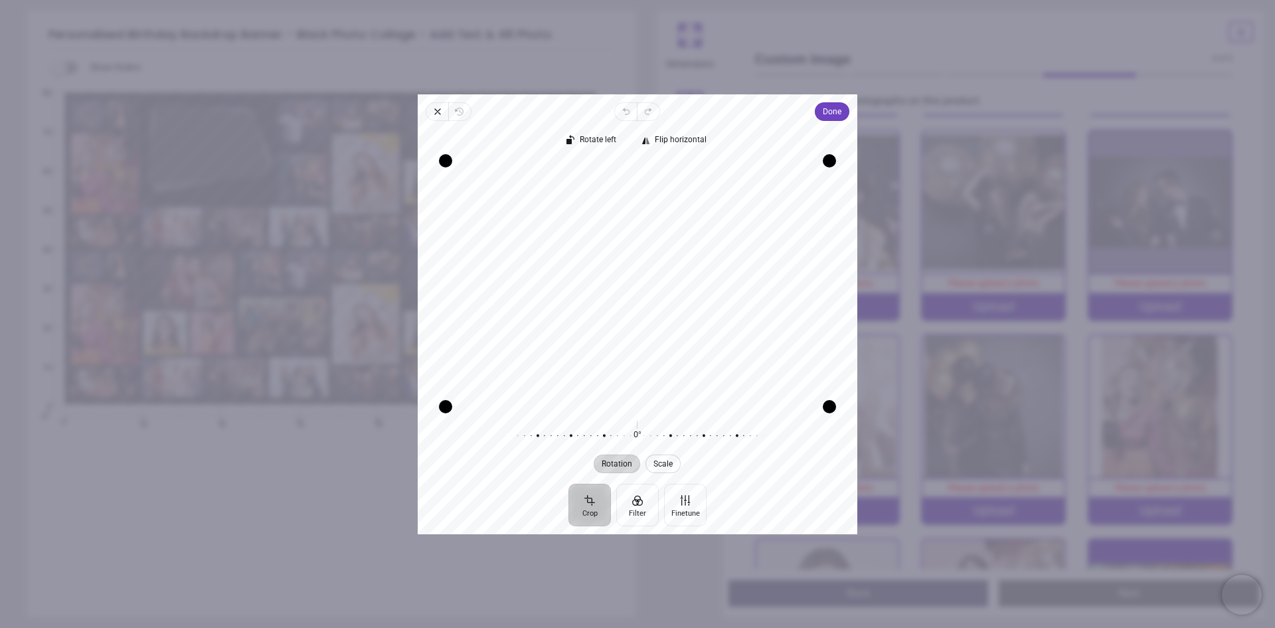
click at [663, 467] on span "Scale" at bounding box center [663, 463] width 19 height 8
click at [835, 110] on span "Done" at bounding box center [832, 112] width 19 height 16
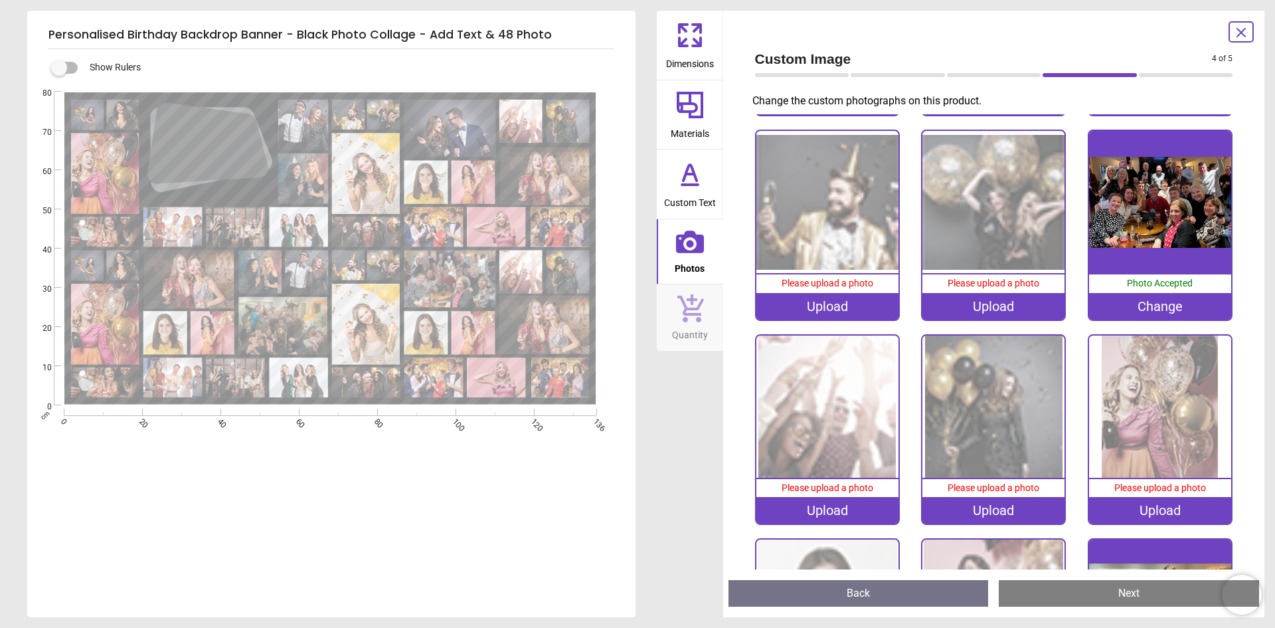
click at [445, 126] on image at bounding box center [450, 127] width 92 height 57
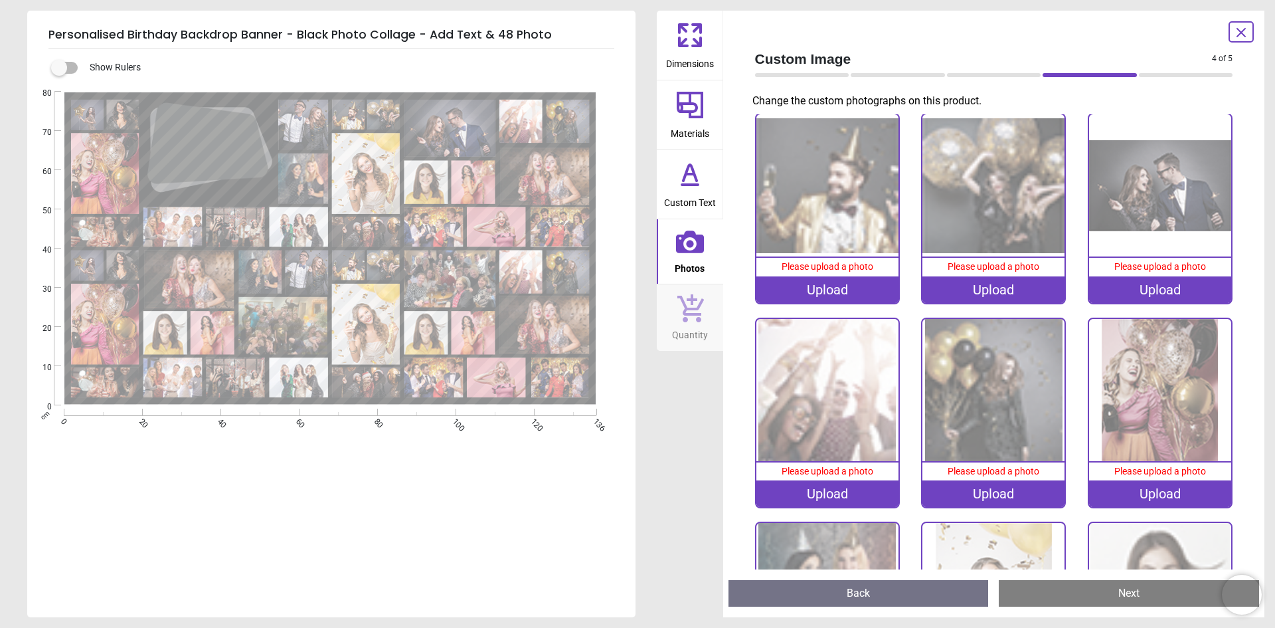
scroll to position [209, 0]
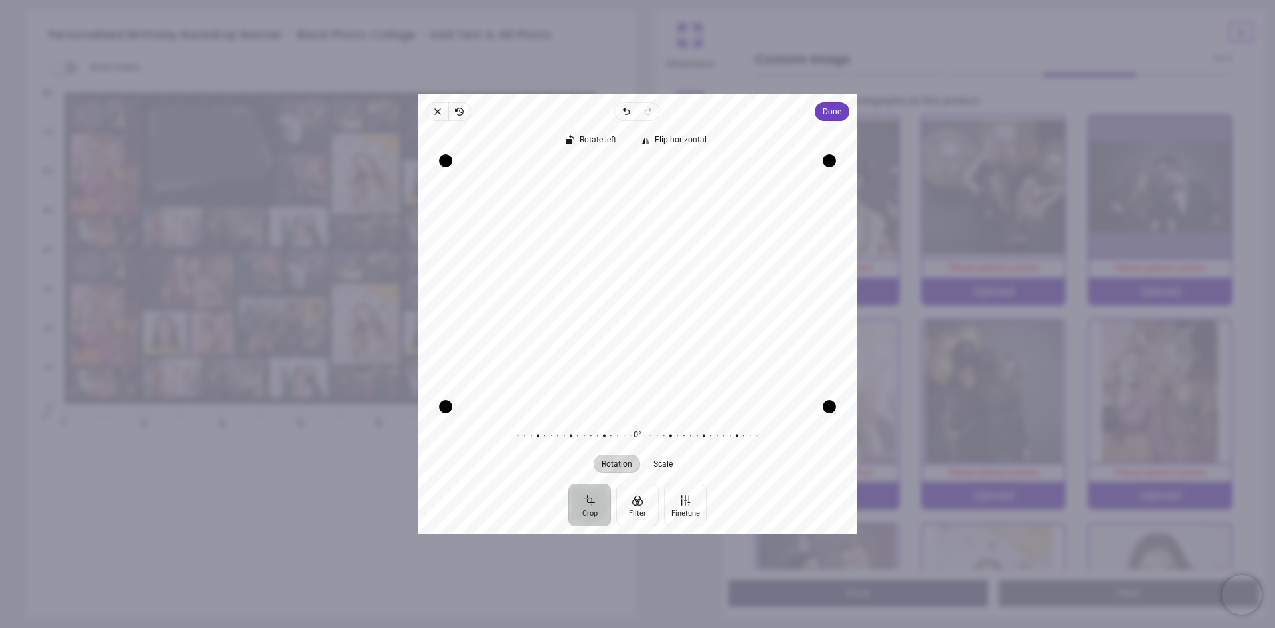
drag, startPoint x: 523, startPoint y: 305, endPoint x: 525, endPoint y: 294, distance: 11.5
click at [525, 294] on div "Recenter" at bounding box center [637, 283] width 418 height 246
click at [543, 290] on div "Recenter" at bounding box center [637, 283] width 418 height 246
click at [831, 115] on span "Done" at bounding box center [832, 112] width 19 height 16
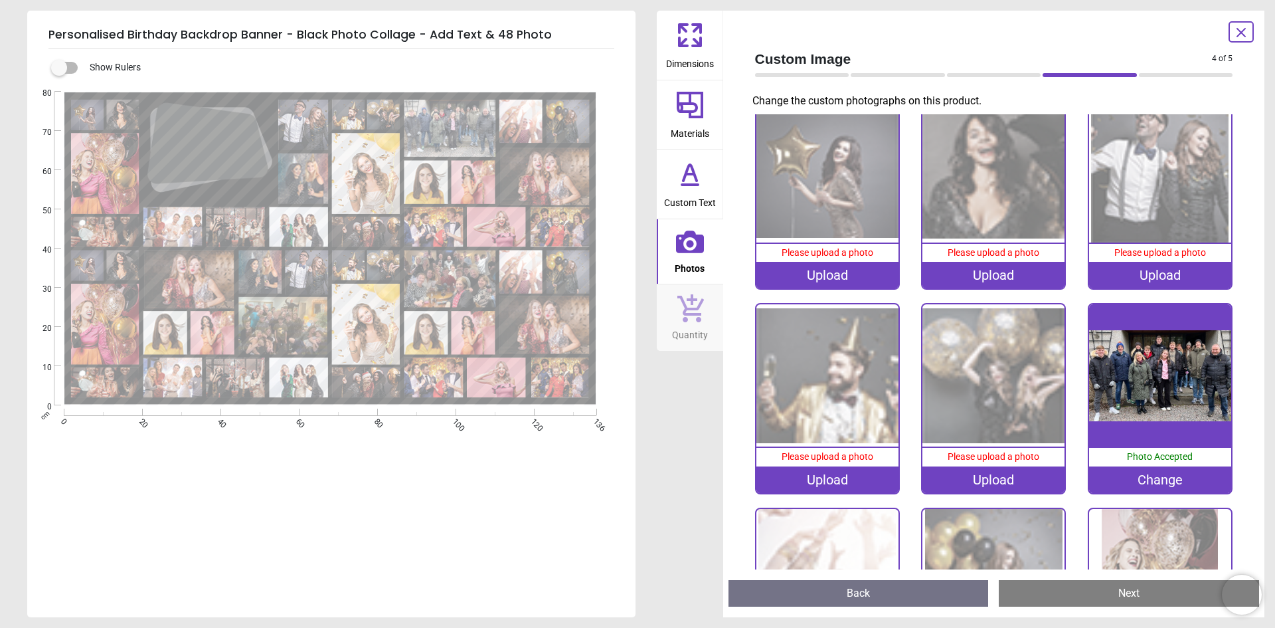
scroll to position [0, 0]
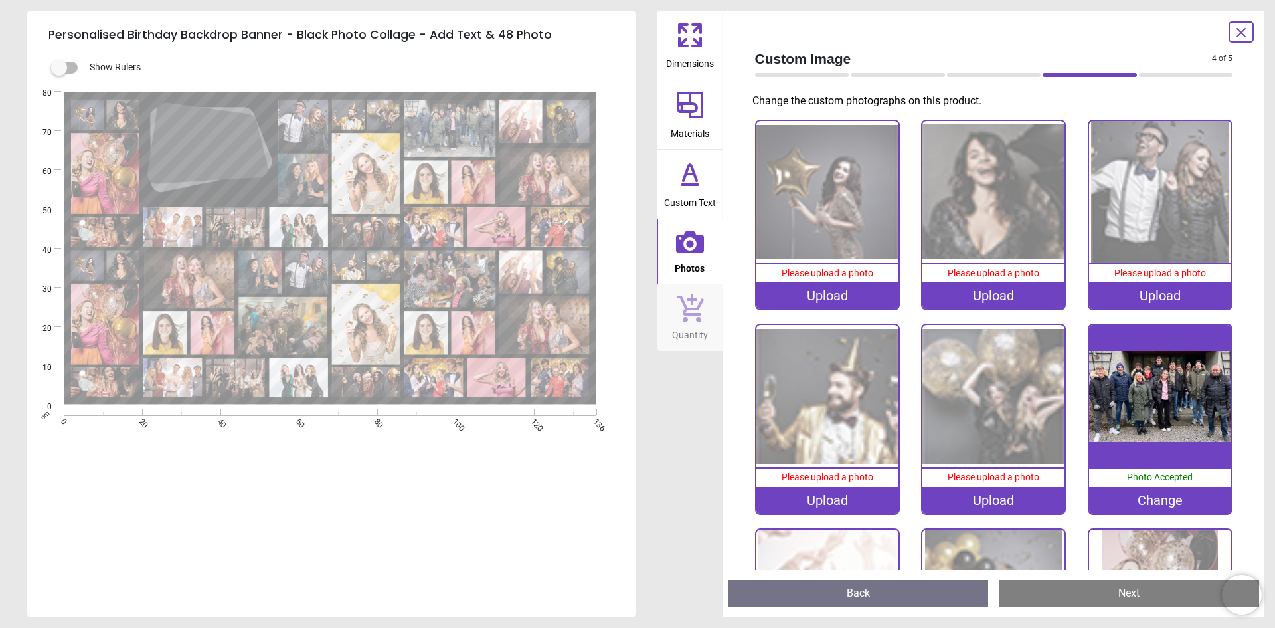
click at [1239, 34] on icon at bounding box center [1241, 33] width 16 height 16
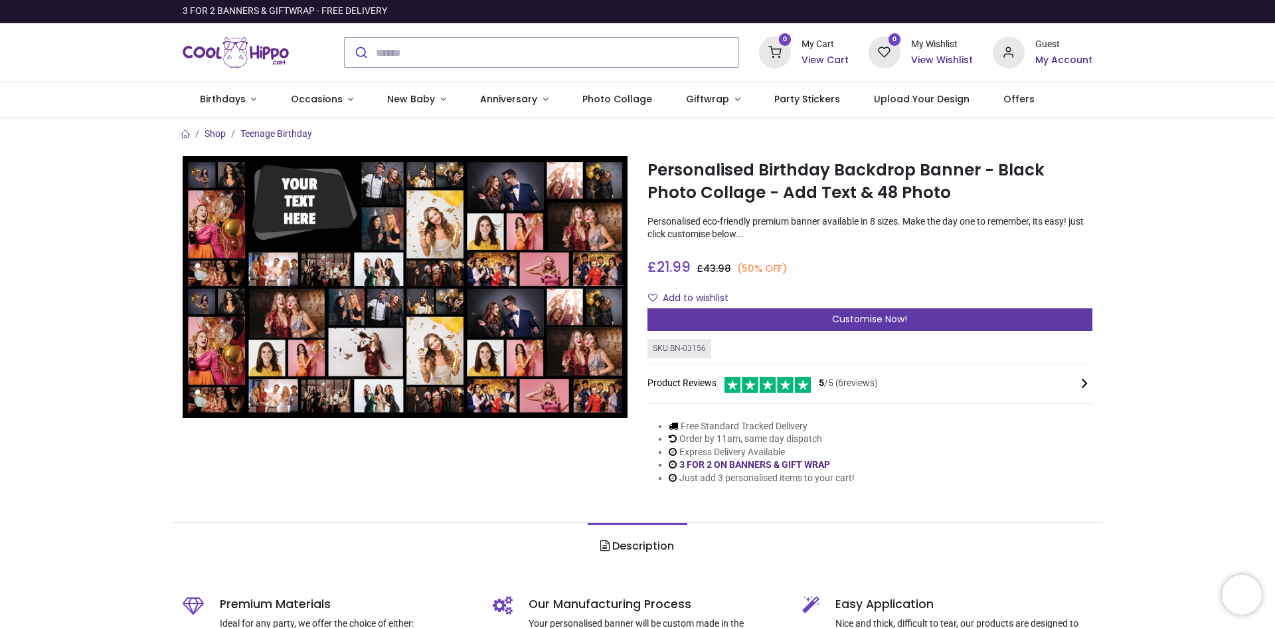
click at [873, 322] on span "Customise Now!" at bounding box center [869, 318] width 75 height 13
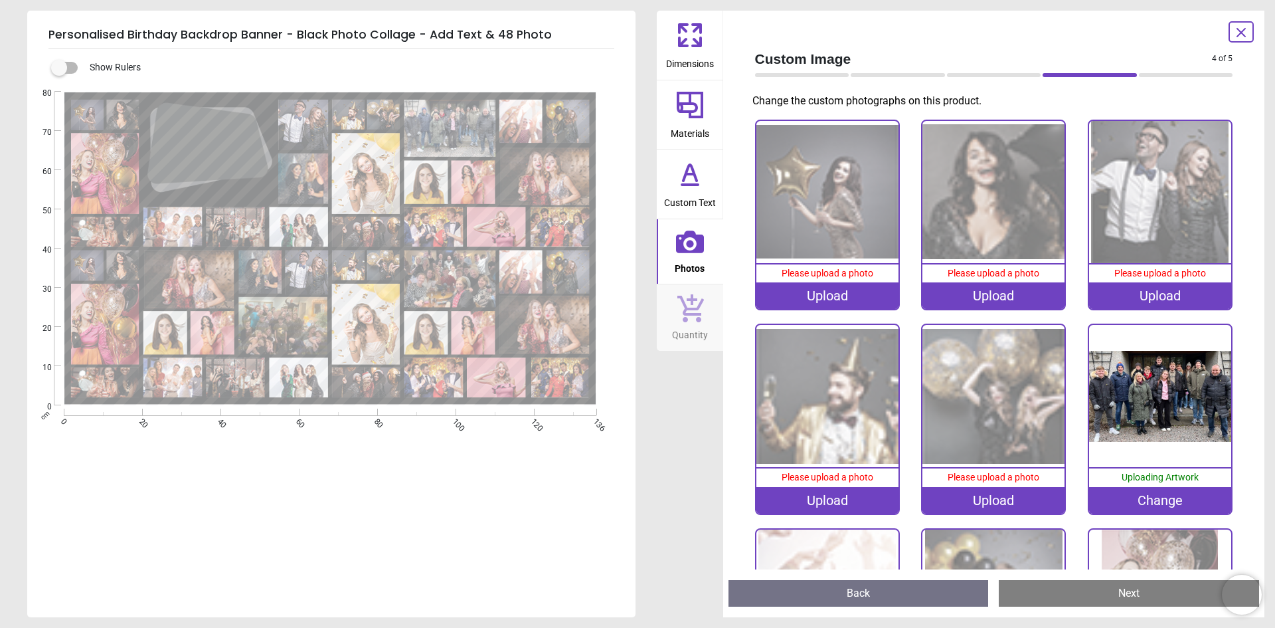
drag, startPoint x: 586, startPoint y: 460, endPoint x: 570, endPoint y: 466, distance: 17.6
click at [570, 466] on div "**********" at bounding box center [330, 280] width 606 height 377
click at [543, 176] on image at bounding box center [545, 176] width 89 height 58
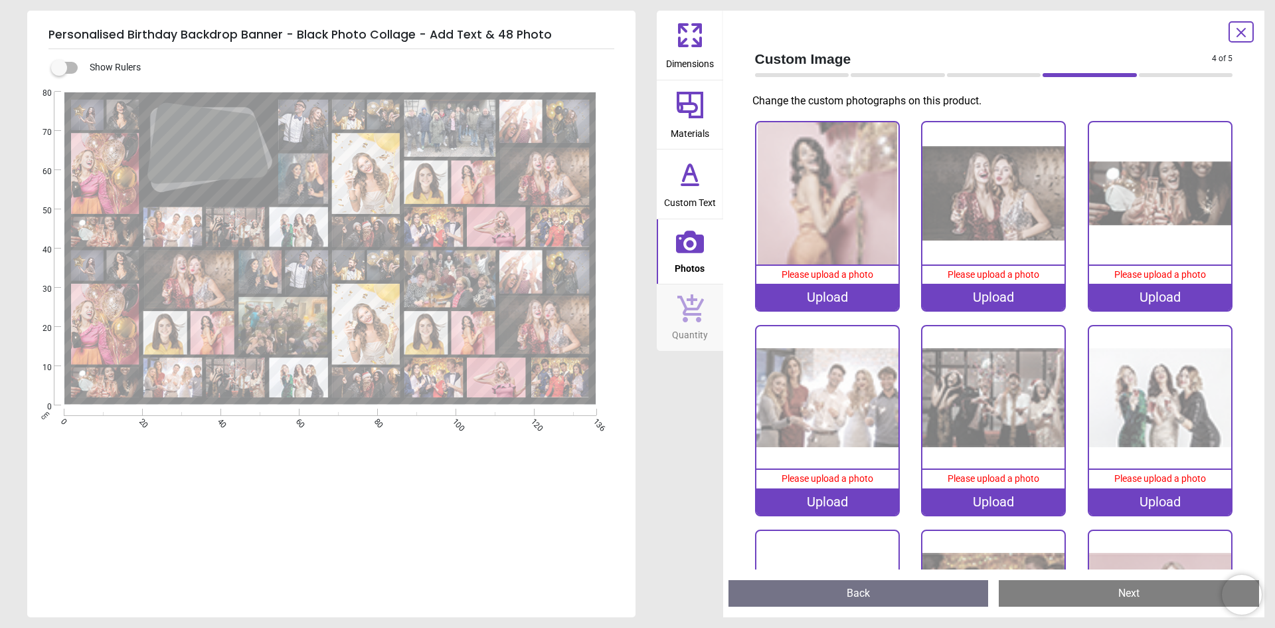
scroll to position [816, 0]
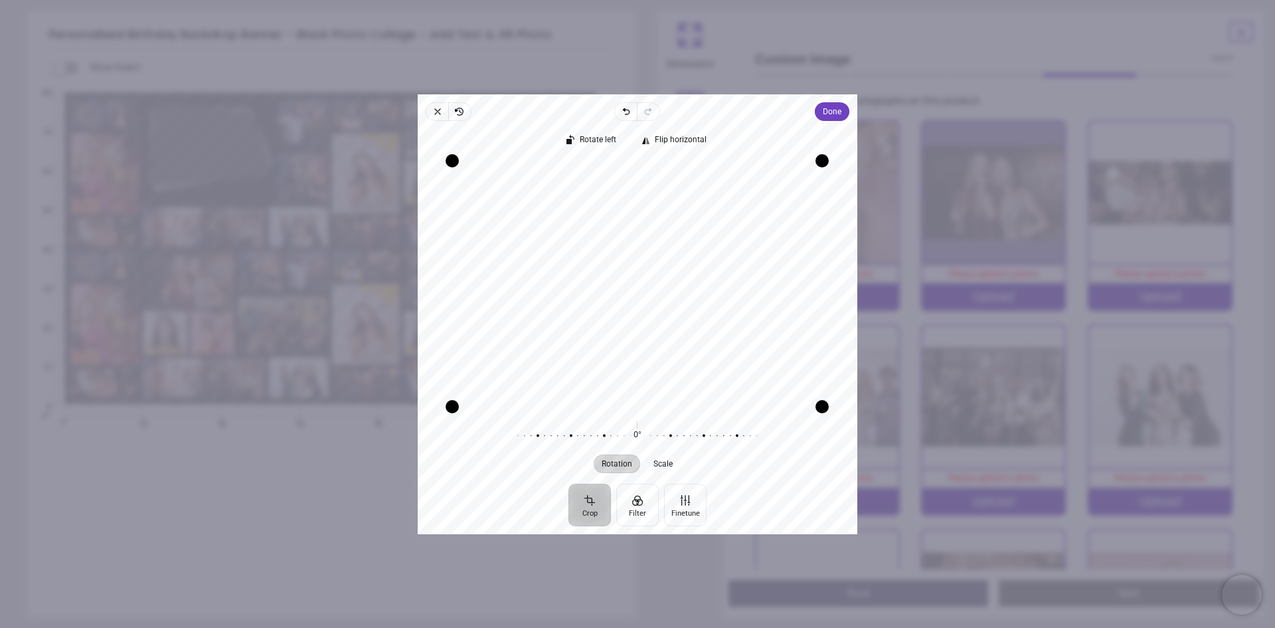
drag, startPoint x: 628, startPoint y: 338, endPoint x: 640, endPoint y: 320, distance: 21.2
click at [640, 320] on div "Recenter" at bounding box center [637, 283] width 418 height 246
click at [839, 114] on span "Done" at bounding box center [832, 112] width 19 height 16
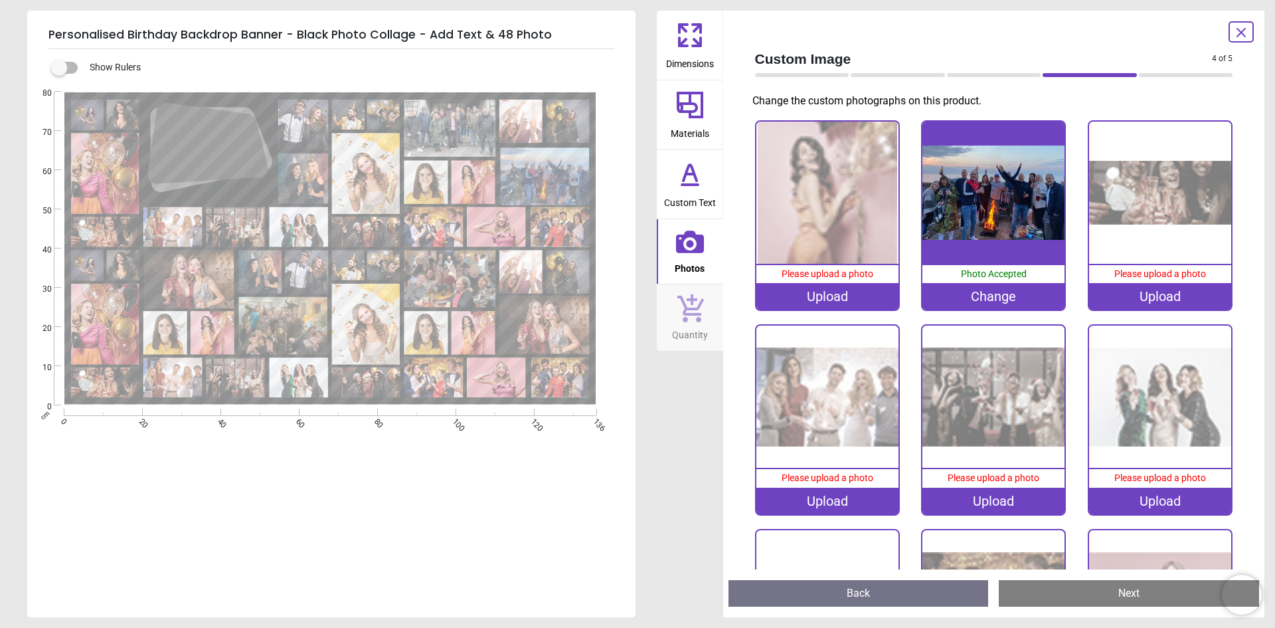
click at [539, 328] on image at bounding box center [544, 325] width 90 height 58
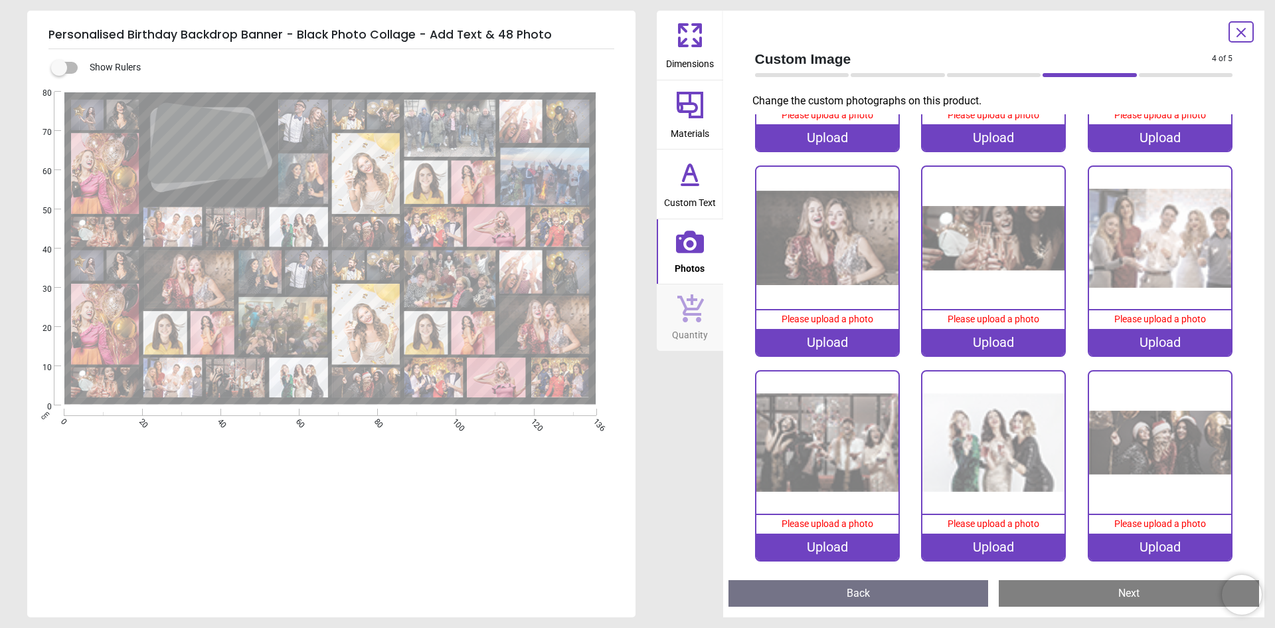
scroll to position [2636, 0]
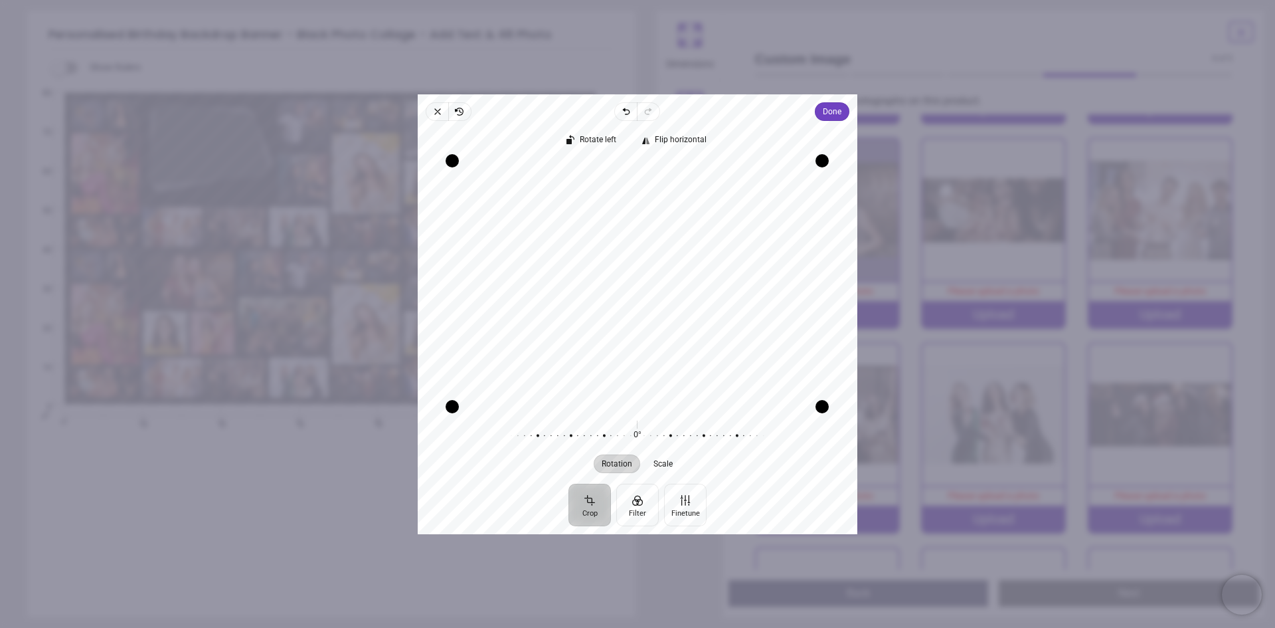
drag, startPoint x: 580, startPoint y: 341, endPoint x: 593, endPoint y: 296, distance: 47.5
click at [593, 296] on div "Recenter" at bounding box center [637, 283] width 418 height 246
click at [837, 112] on span "Done" at bounding box center [832, 112] width 19 height 16
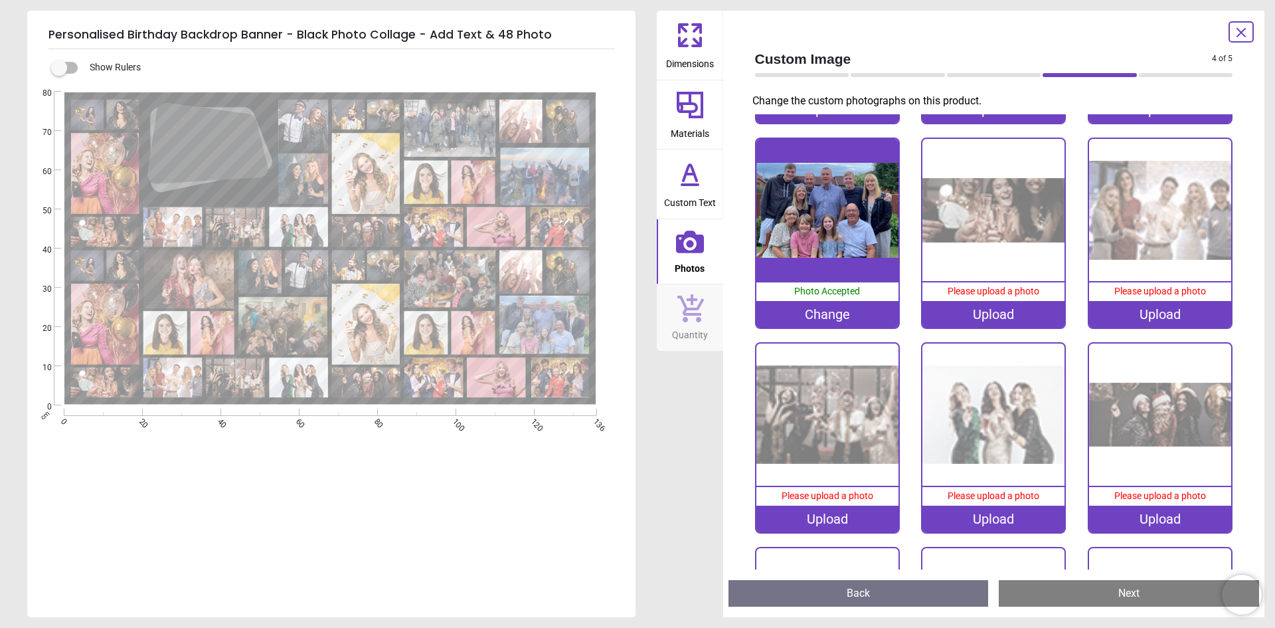
click at [187, 278] on image at bounding box center [189, 279] width 90 height 58
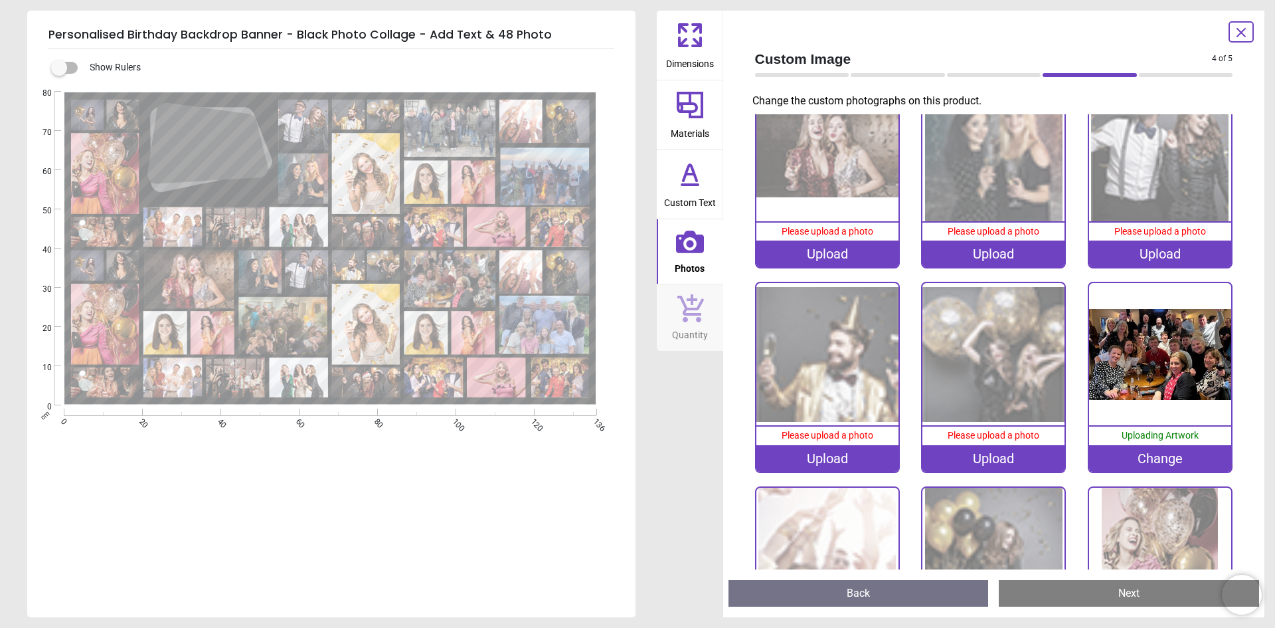
scroll to position [1625, 0]
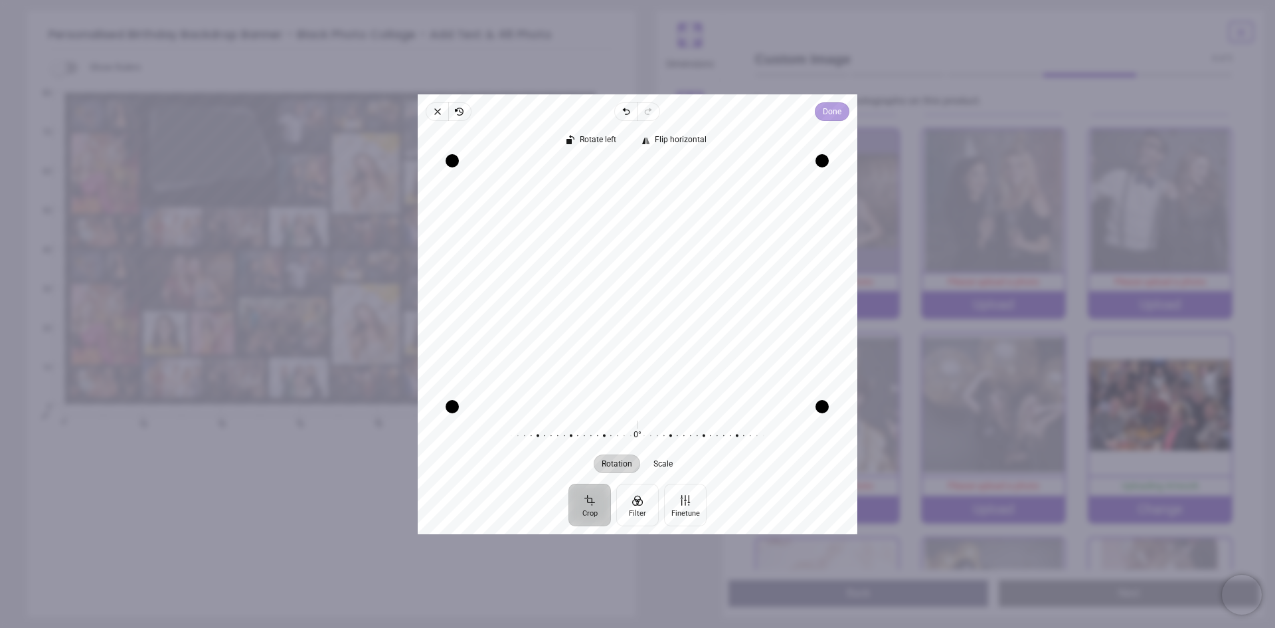
click at [834, 112] on span "Done" at bounding box center [832, 112] width 19 height 16
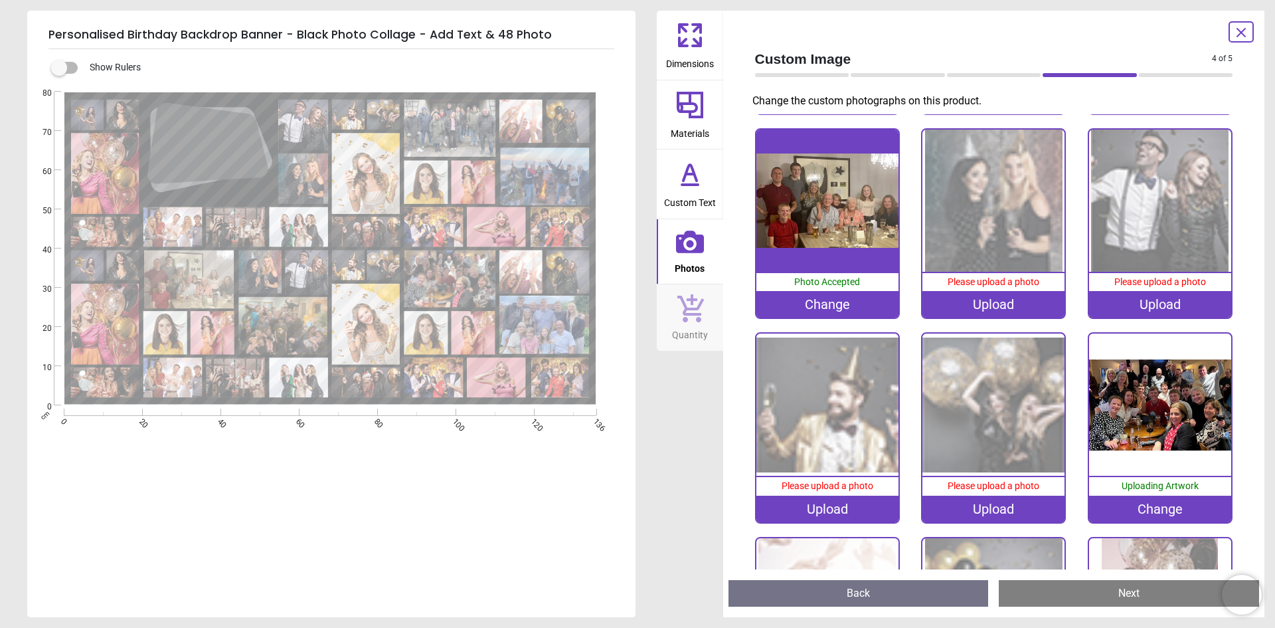
click at [98, 171] on image at bounding box center [105, 173] width 68 height 81
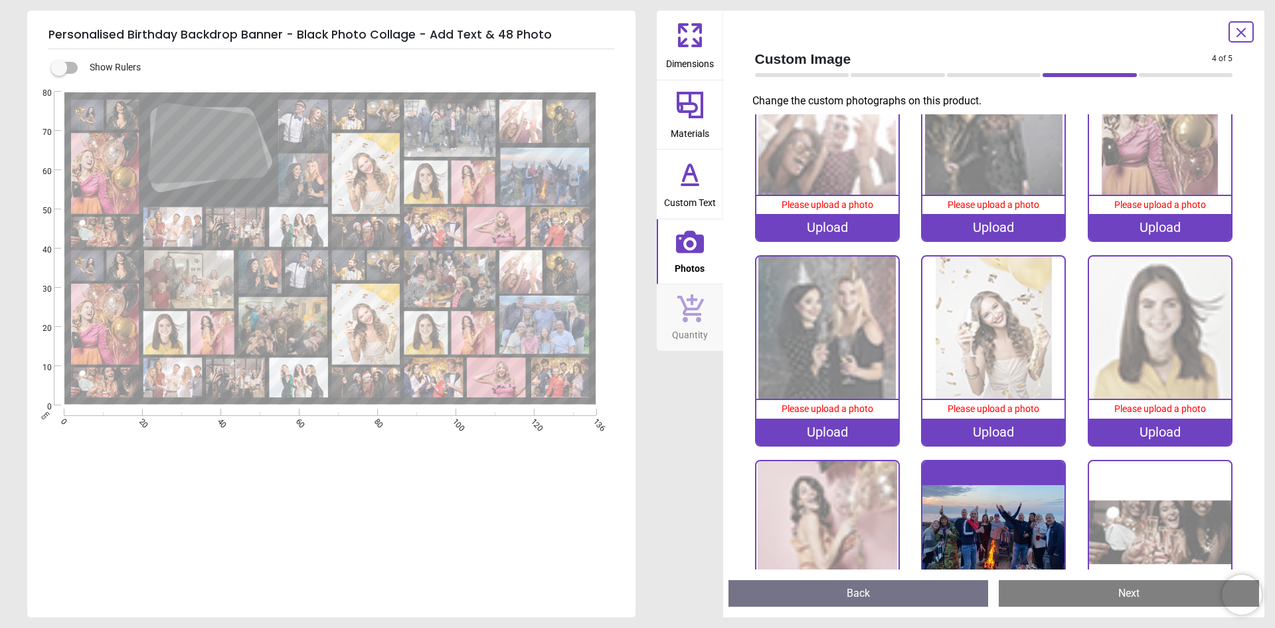
scroll to position [411, 0]
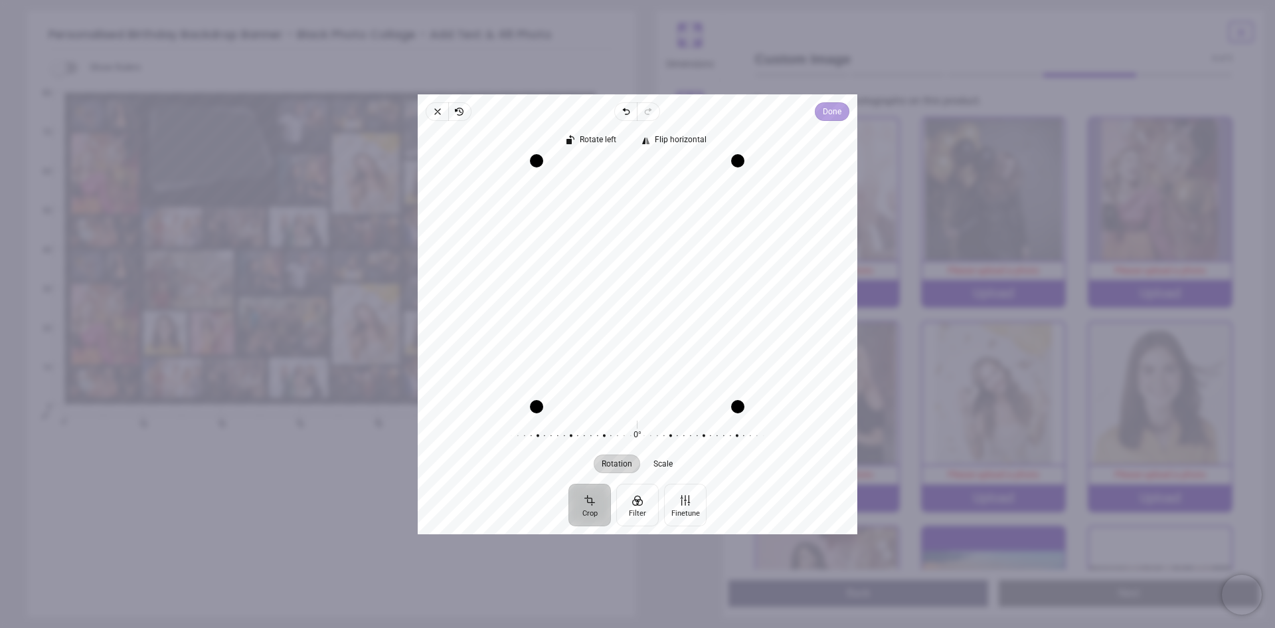
click at [835, 112] on span "Done" at bounding box center [832, 112] width 19 height 16
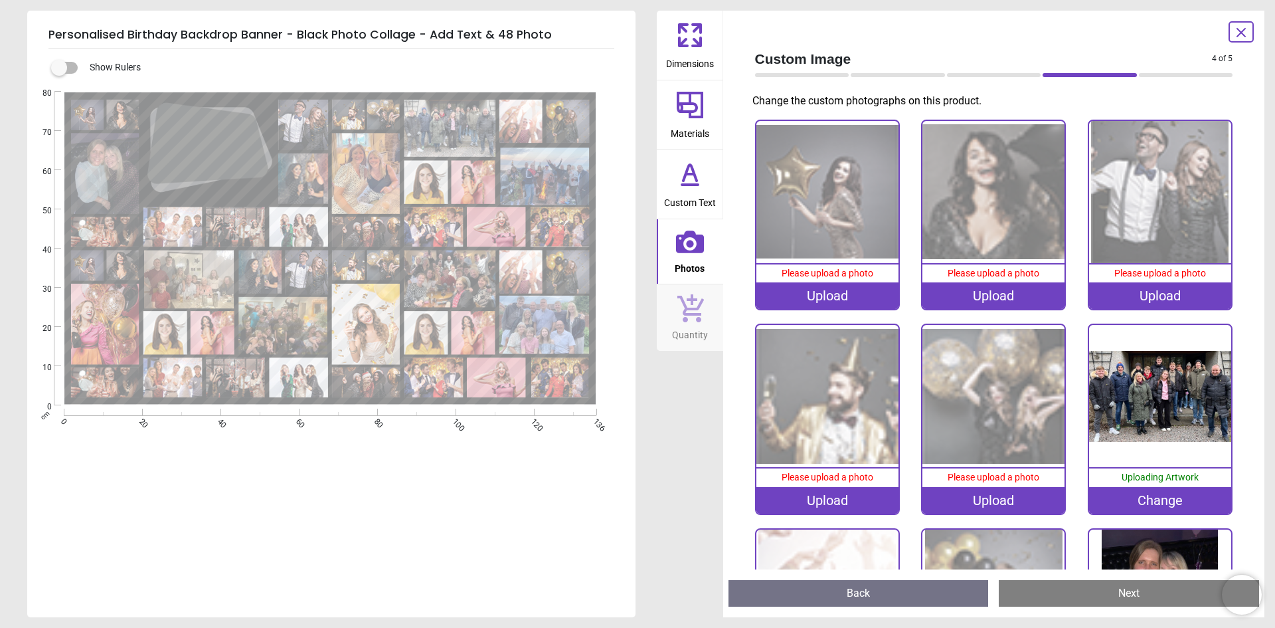
scroll to position [2435, 0]
